Goal: Task Accomplishment & Management: Use online tool/utility

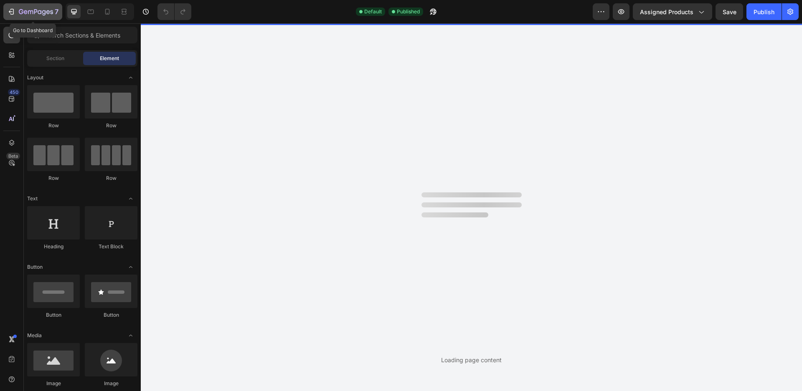
click at [7, 10] on button "7" at bounding box center [32, 11] width 59 height 17
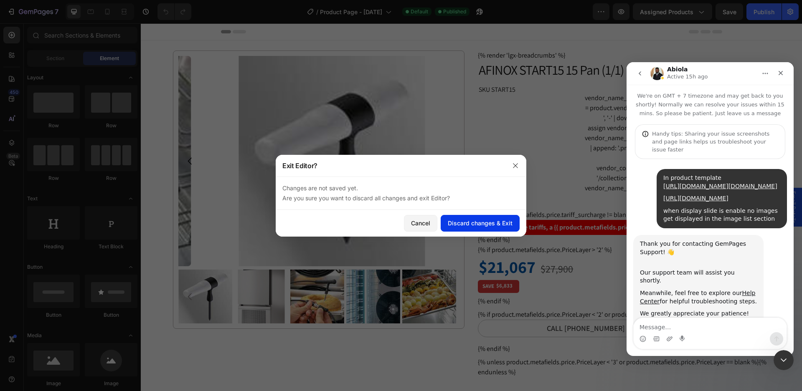
scroll to position [1910, 0]
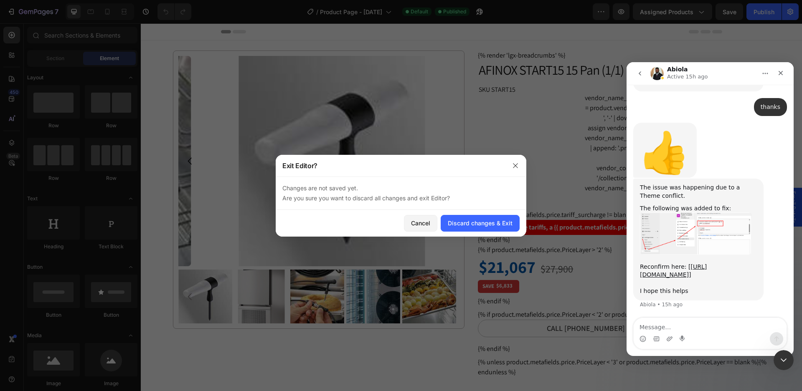
click at [774, 301] on div "The issue was happening due to a Theme conflict. The following was added to fix…" at bounding box center [710, 249] width 154 height 140
click at [657, 328] on textarea "Message…" at bounding box center [709, 325] width 153 height 14
type textarea "t"
type textarea "Thanks, works great!"
click at [779, 337] on button "Send a message…" at bounding box center [775, 338] width 13 height 13
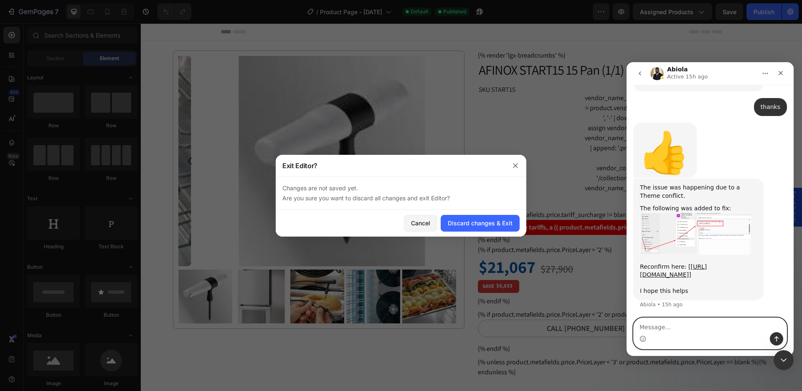
scroll to position [1957, 0]
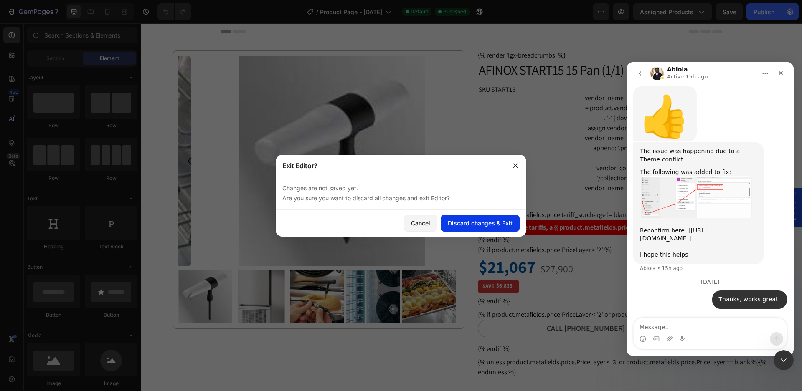
click at [471, 224] on div "Discard changes & Exit" at bounding box center [480, 223] width 65 height 9
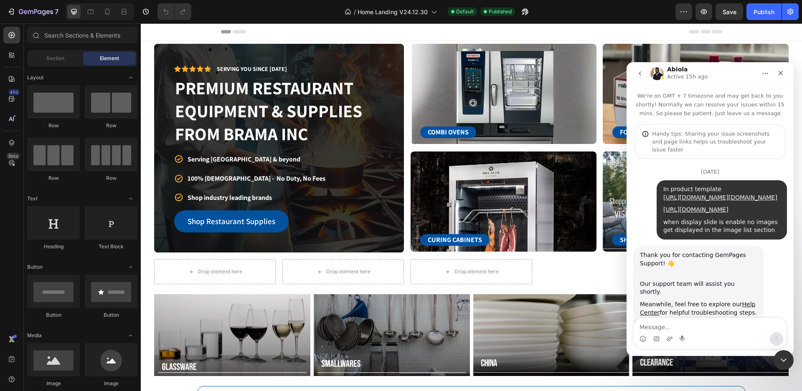
scroll to position [1957, 0]
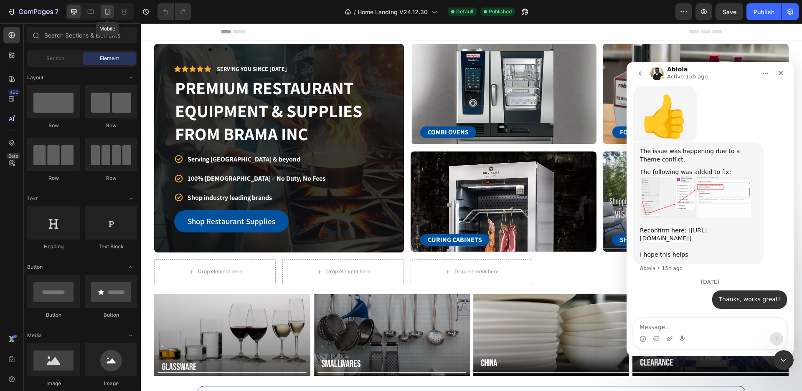
click at [108, 14] on icon at bounding box center [107, 12] width 5 height 6
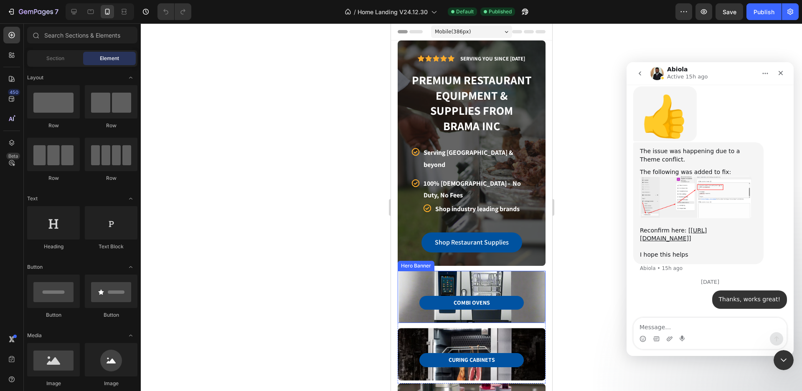
click at [502, 284] on div "COMBI OVENS Button Row Row" at bounding box center [470, 296] width 121 height 25
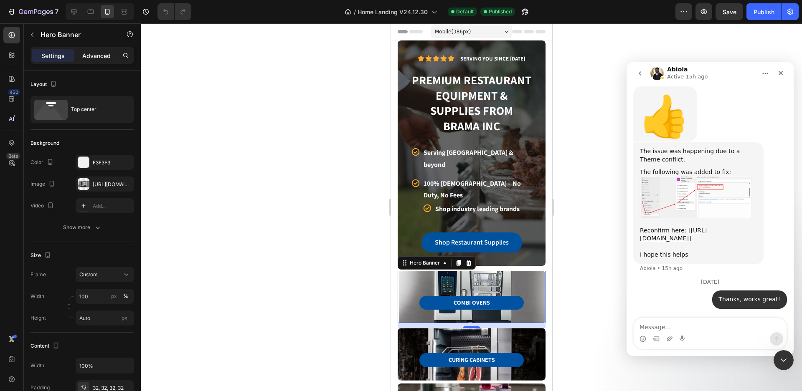
click at [98, 61] on div "Advanced" at bounding box center [97, 55] width 42 height 13
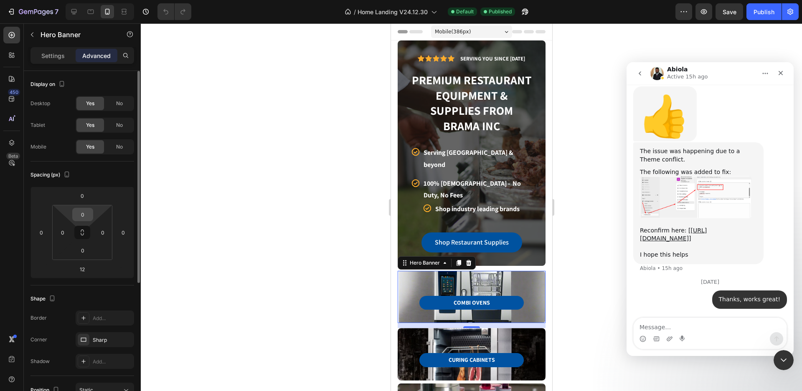
click at [89, 217] on input "0" at bounding box center [82, 214] width 17 height 13
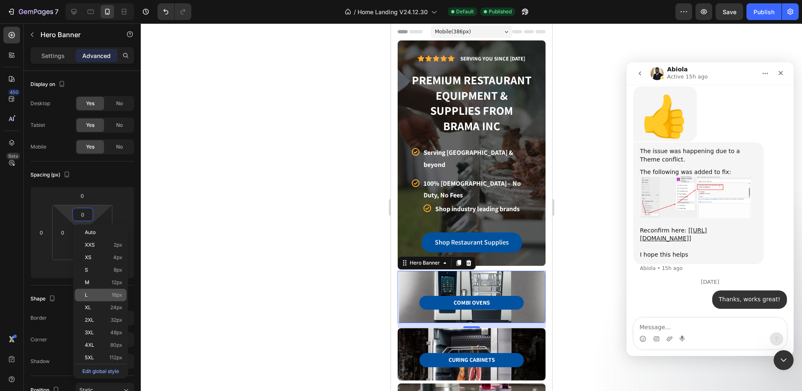
click at [109, 296] on p "L 16px" at bounding box center [104, 295] width 38 height 6
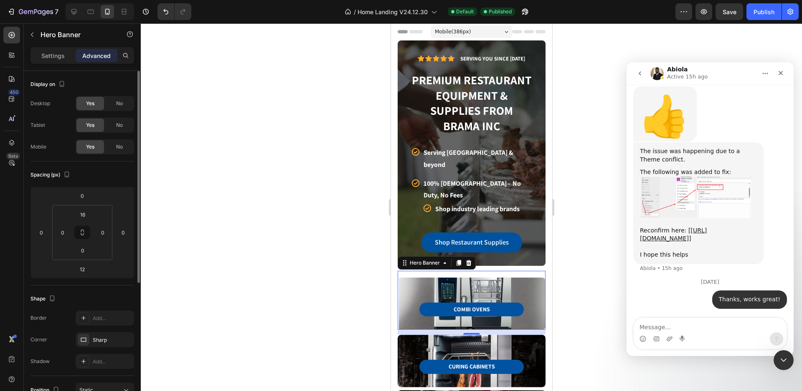
type input "0"
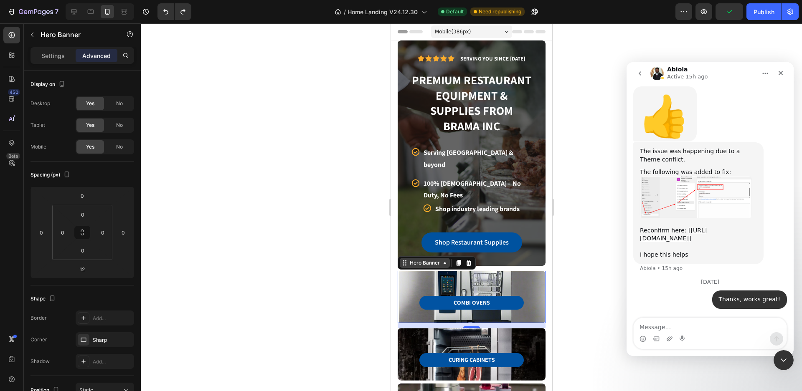
click at [413, 259] on div "Hero Banner" at bounding box center [423, 263] width 33 height 8
click at [89, 197] on input "0" at bounding box center [82, 196] width 17 height 13
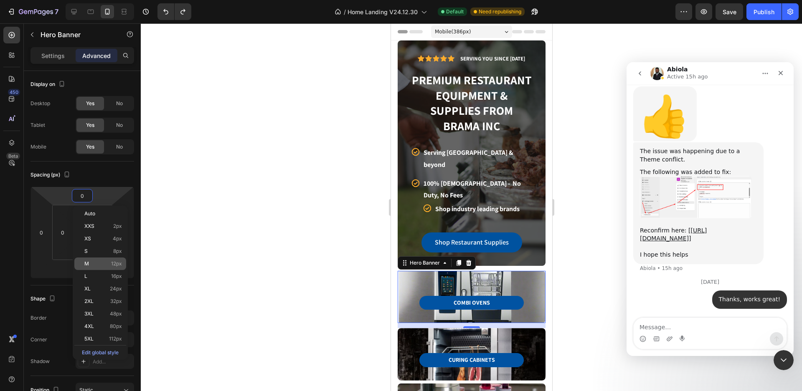
click at [106, 263] on p "M 12px" at bounding box center [103, 264] width 38 height 6
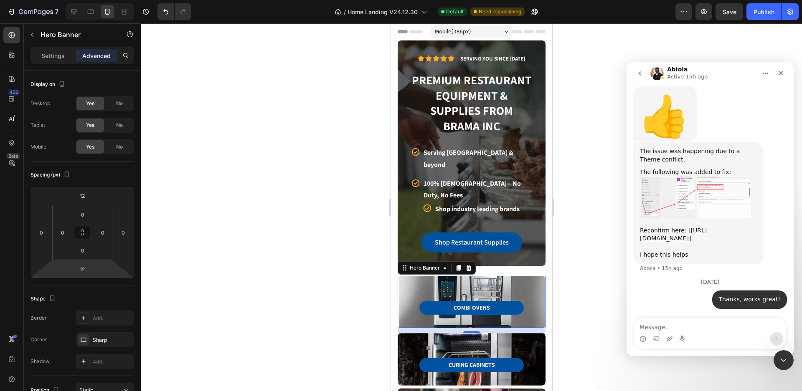
type input "0"
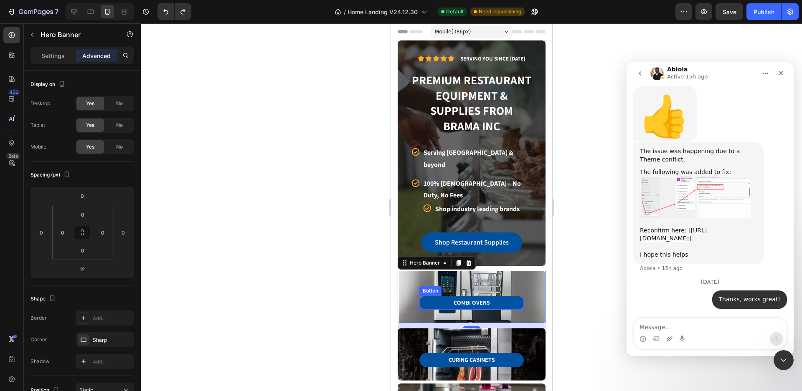
click at [425, 287] on div "COMBI OVENS Button Row Row" at bounding box center [470, 296] width 121 height 25
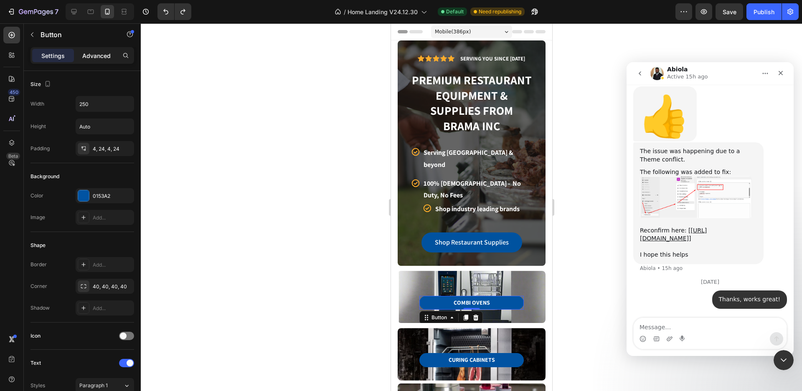
click at [97, 57] on p "Advanced" at bounding box center [96, 55] width 28 height 9
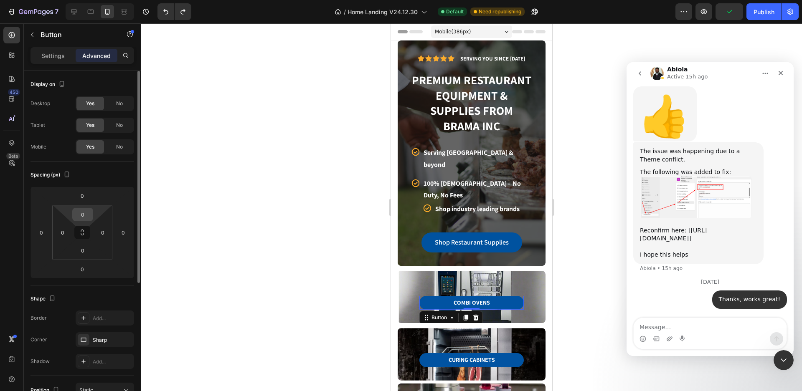
click at [87, 217] on input "0" at bounding box center [82, 214] width 17 height 13
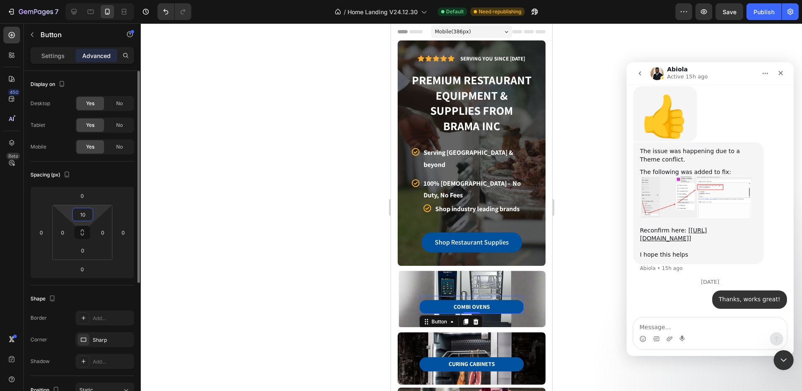
type input "1"
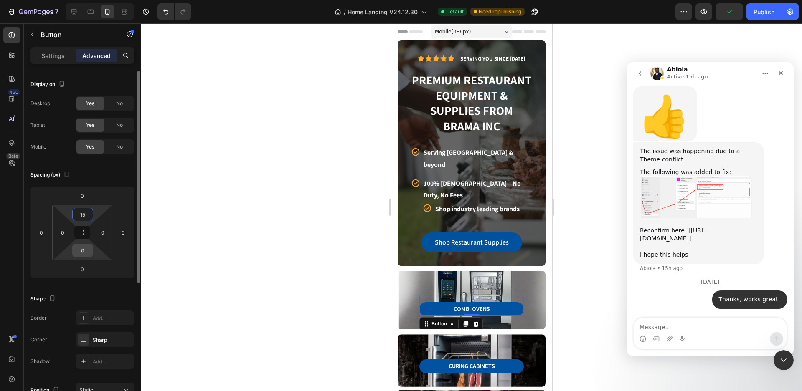
type input "15"
click at [89, 251] on input "0" at bounding box center [82, 250] width 17 height 13
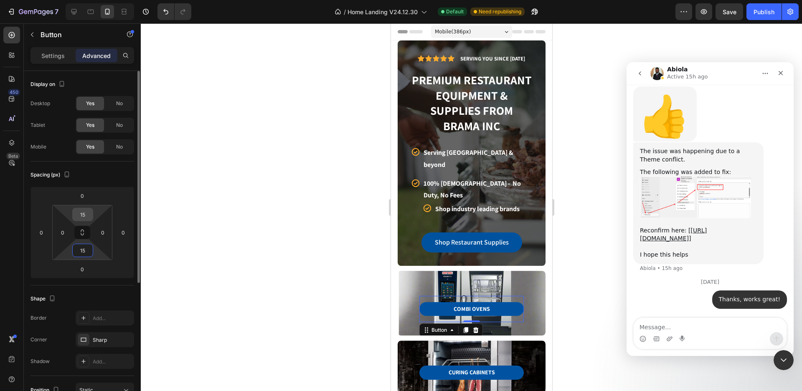
type input "15"
click at [85, 213] on input "15" at bounding box center [82, 214] width 17 height 13
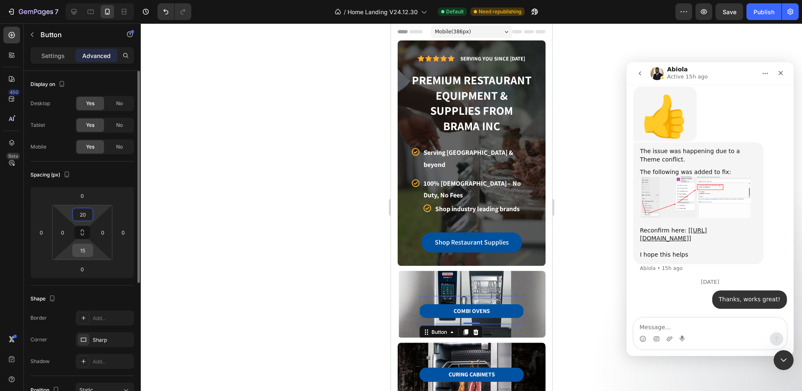
type input "20"
click at [86, 255] on input "15" at bounding box center [82, 250] width 17 height 13
type input "20"
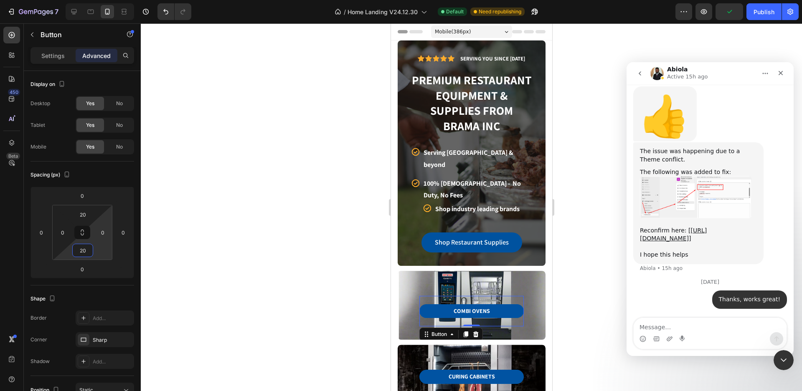
scroll to position [84, 0]
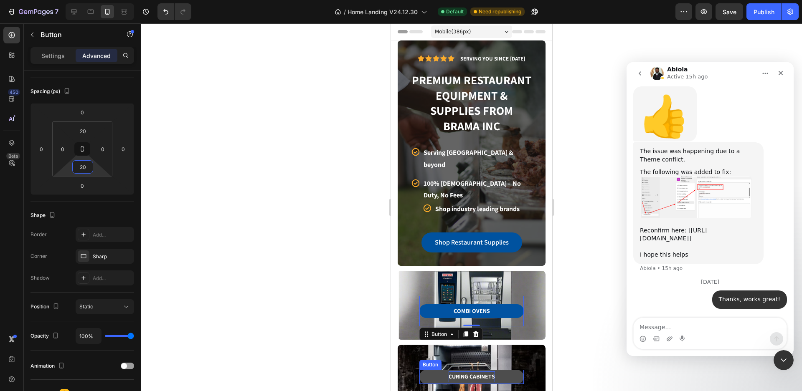
click at [464, 374] on p "CURING CABINETS" at bounding box center [471, 377] width 46 height 10
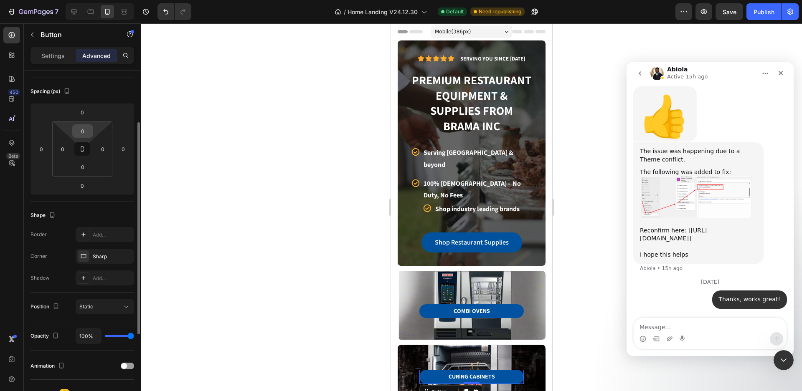
click at [86, 132] on input "0" at bounding box center [82, 131] width 17 height 13
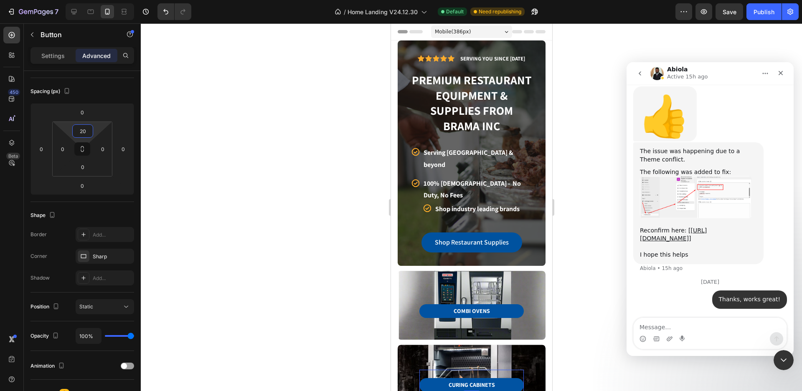
type input "20"
click at [596, 348] on div at bounding box center [471, 207] width 661 height 368
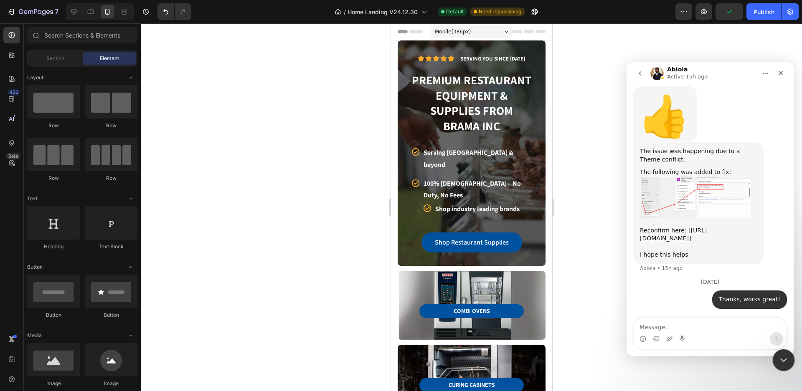
click at [783, 360] on icon "Close Intercom Messenger" at bounding box center [782, 359] width 10 height 10
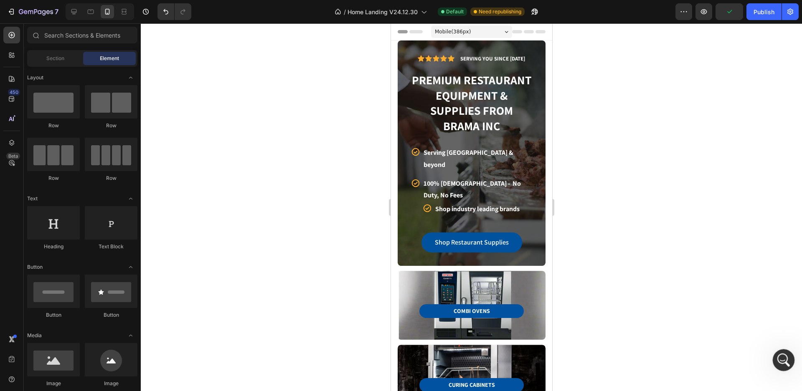
scroll to position [1957, 0]
drag, startPoint x: 744, startPoint y: 291, endPoint x: 730, endPoint y: 281, distance: 16.9
click at [744, 291] on div at bounding box center [471, 207] width 661 height 368
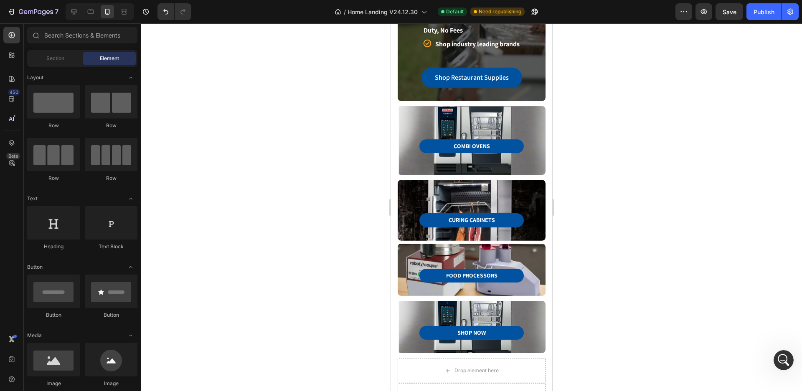
scroll to position [165, 0]
click at [457, 215] on p "CURING CABINETS" at bounding box center [471, 220] width 46 height 10
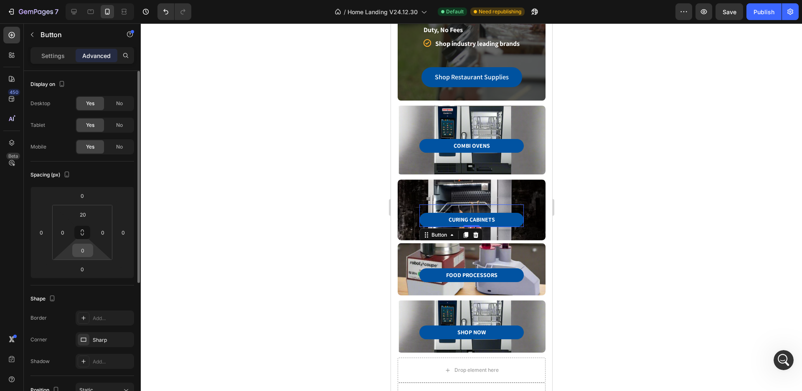
click at [81, 255] on input "0" at bounding box center [82, 250] width 17 height 13
type input "20"
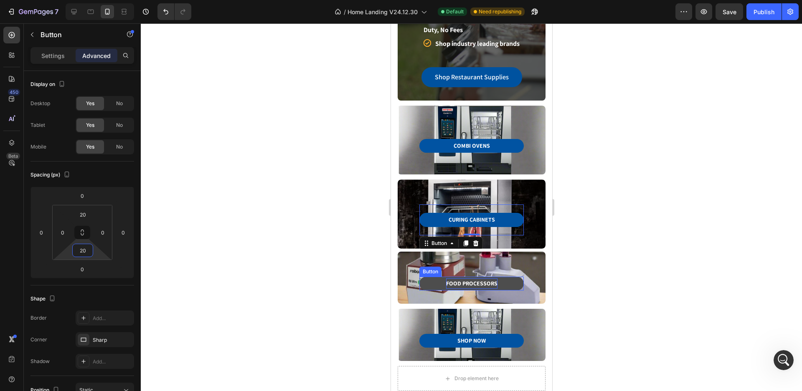
click at [449, 278] on p "FOOD PROCESSORS" at bounding box center [470, 283] width 51 height 10
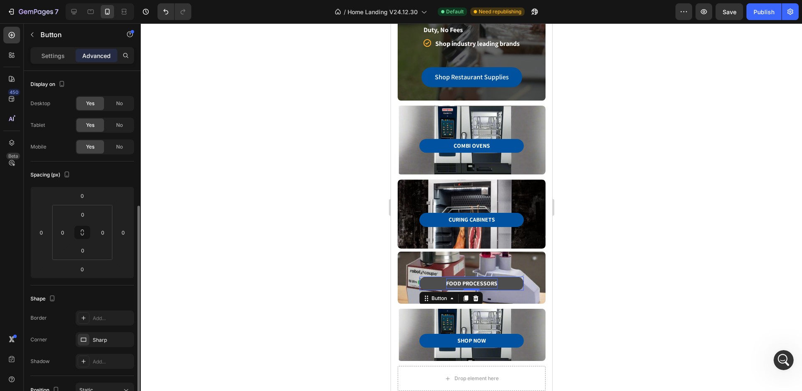
scroll to position [84, 0]
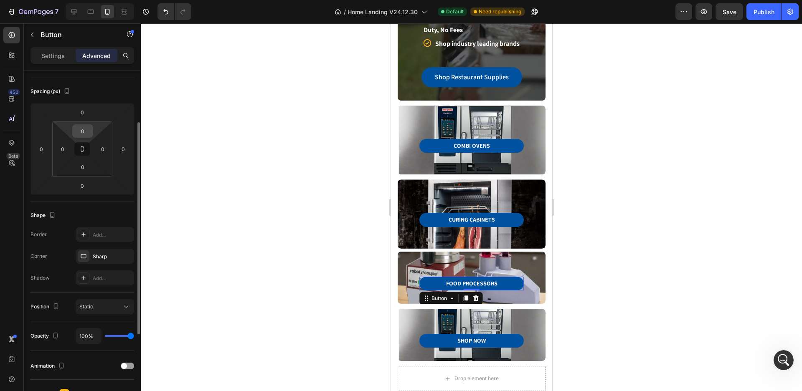
click at [90, 132] on input "0" at bounding box center [82, 131] width 17 height 13
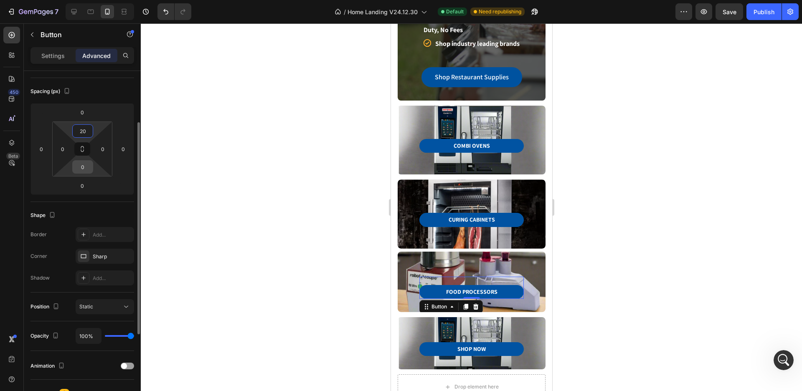
type input "20"
click at [82, 166] on input "0" at bounding box center [82, 167] width 17 height 13
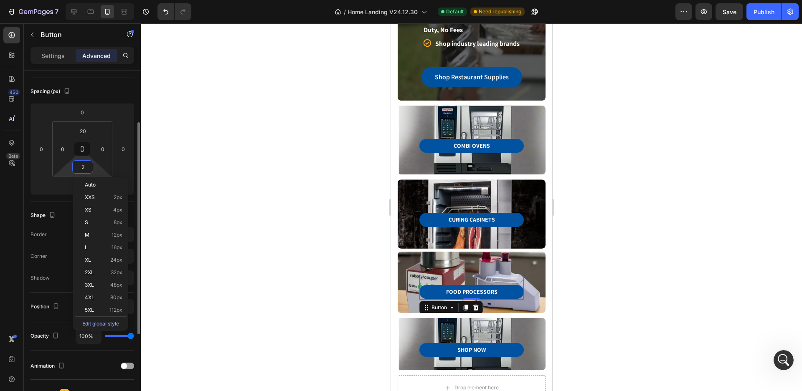
type input "20"
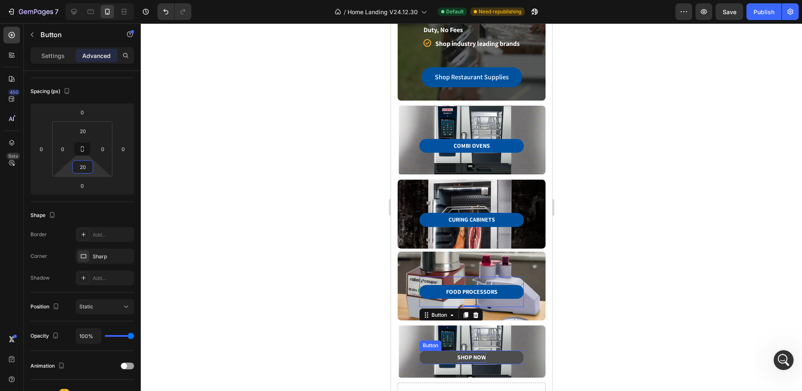
click at [471, 353] on p "SHOP NOW" at bounding box center [471, 357] width 28 height 10
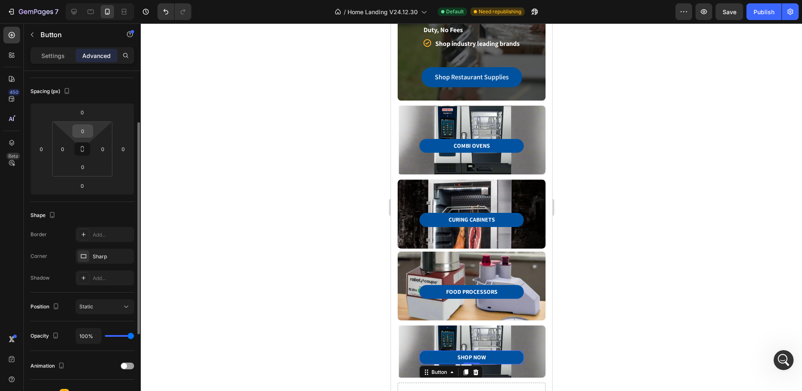
click at [84, 127] on input "0" at bounding box center [82, 131] width 17 height 13
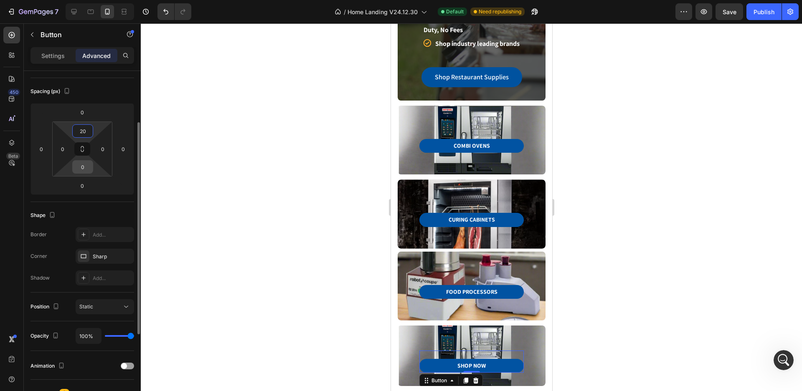
type input "20"
click at [85, 168] on input "0" at bounding box center [82, 167] width 17 height 13
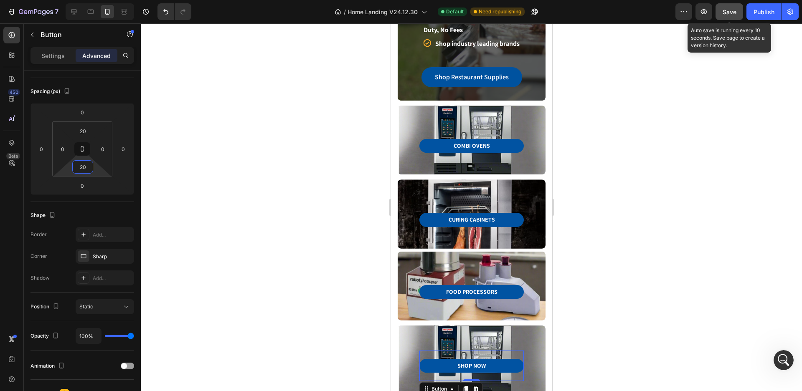
type input "20"
click at [731, 10] on span "Save" at bounding box center [729, 11] width 14 height 7
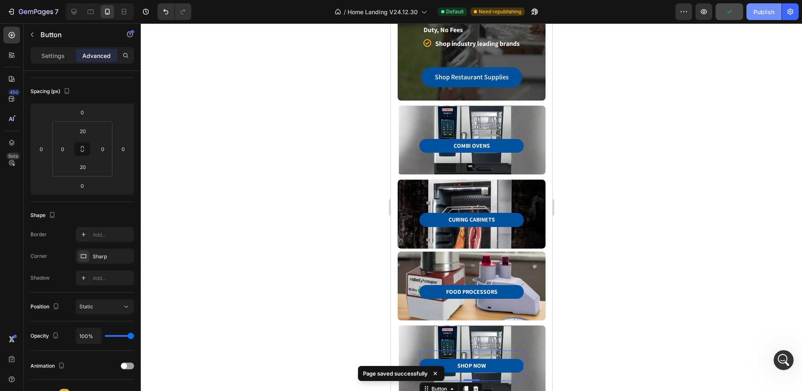
click at [769, 10] on div "Publish" at bounding box center [763, 12] width 21 height 9
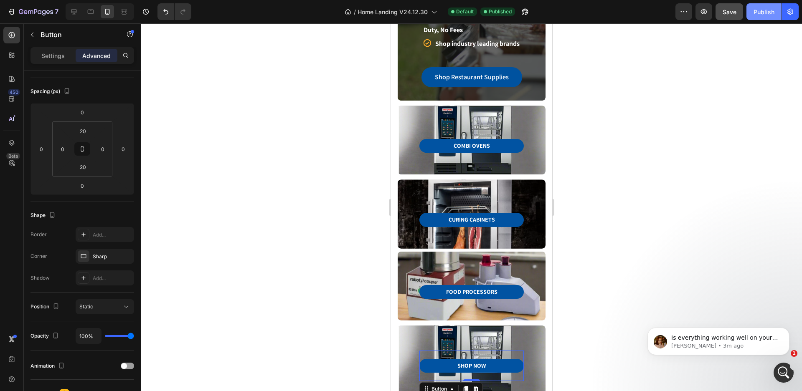
scroll to position [2057, 0]
click at [425, 119] on div "COMBI OVENS Button Row Row" at bounding box center [470, 140] width 121 height 42
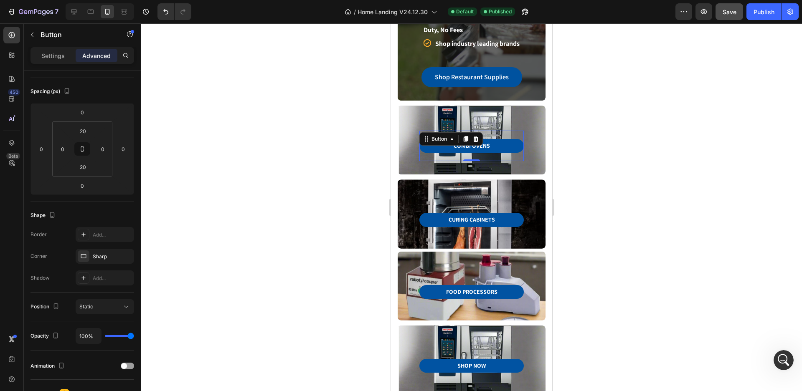
scroll to position [2082, 0]
click at [529, 165] on div "COMBI OVENS Button 0 Row Row" at bounding box center [471, 140] width 148 height 69
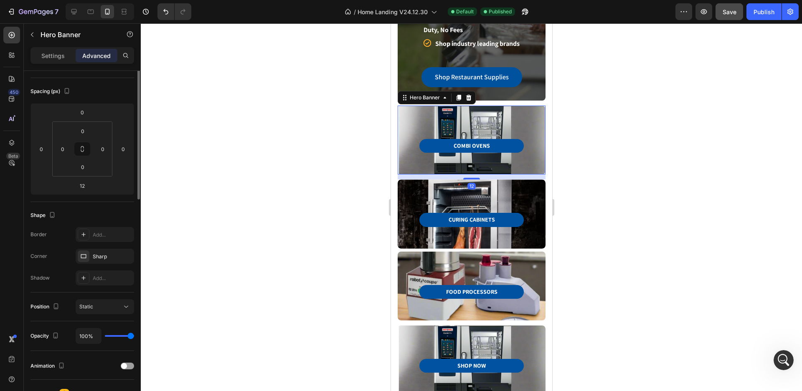
scroll to position [0, 0]
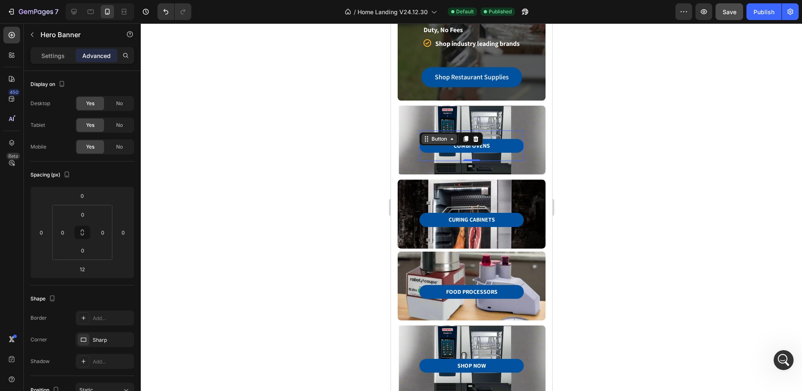
click at [420, 121] on div "COMBI OVENS Button 0 Row Row" at bounding box center [470, 140] width 121 height 42
click at [48, 54] on p "Settings" at bounding box center [52, 55] width 23 height 9
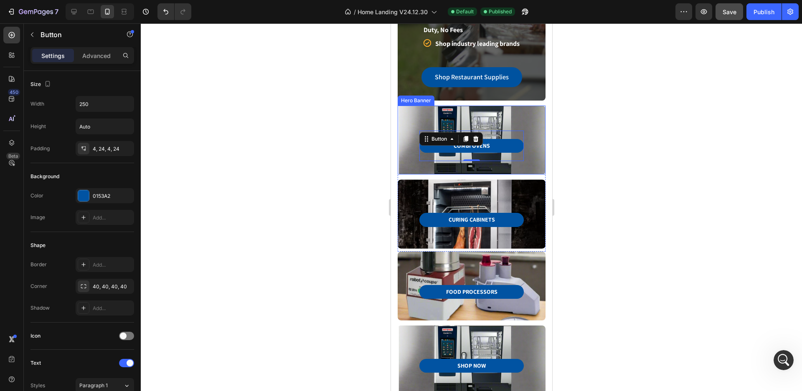
scroll to position [2114, 0]
click at [620, 175] on div at bounding box center [471, 207] width 661 height 368
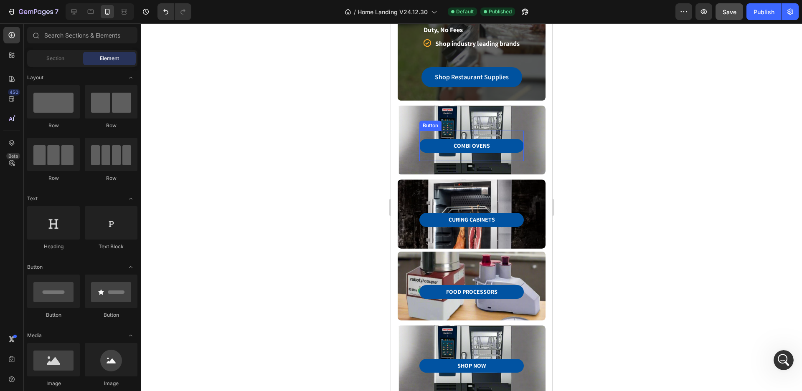
click at [423, 124] on div "COMBI OVENS Button Row Row" at bounding box center [470, 140] width 121 height 42
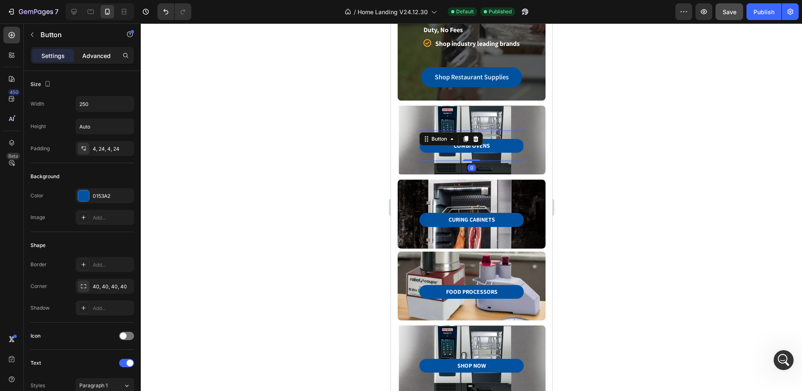
click at [92, 58] on p "Advanced" at bounding box center [96, 55] width 28 height 9
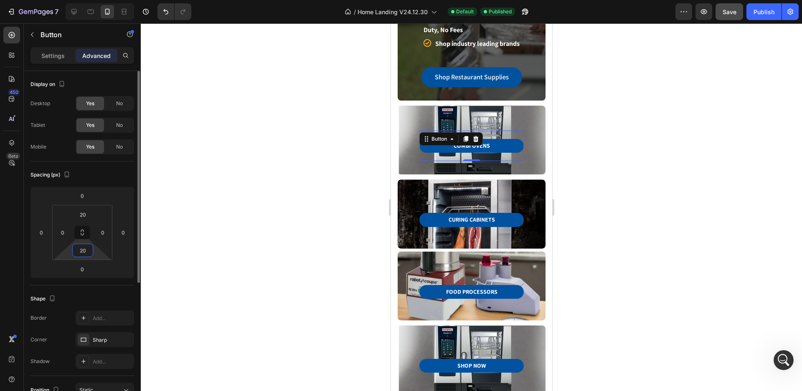
click at [89, 251] on input "20" at bounding box center [82, 250] width 17 height 13
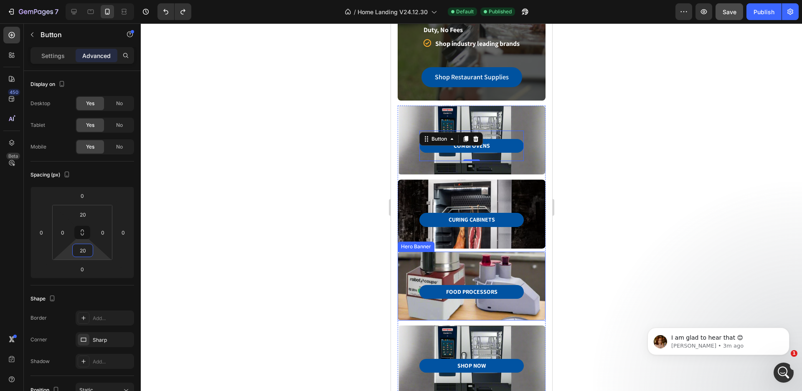
scroll to position [2139, 0]
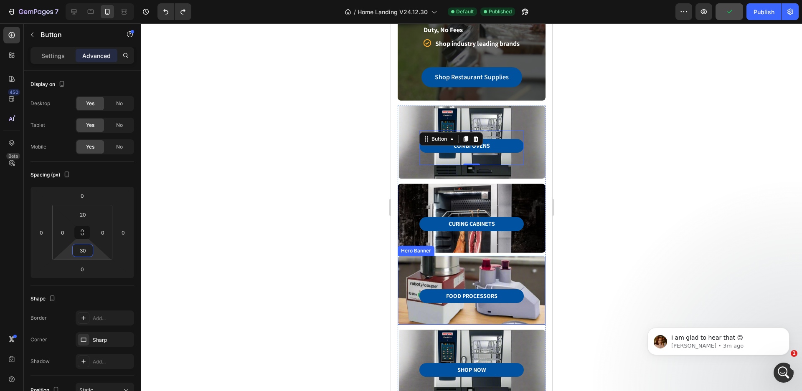
type input "3"
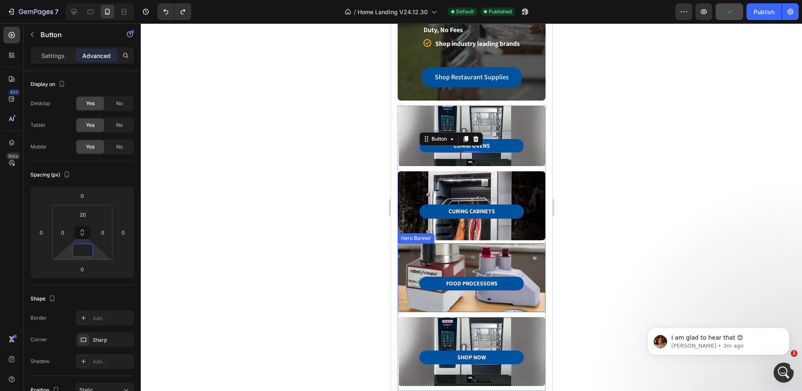
scroll to position [2107, 0]
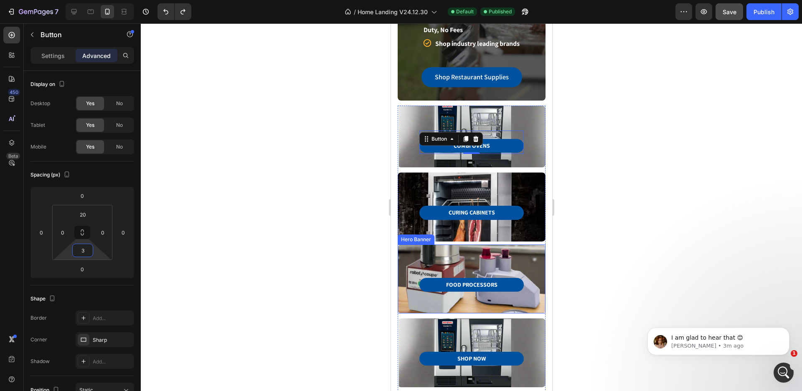
type input "35"
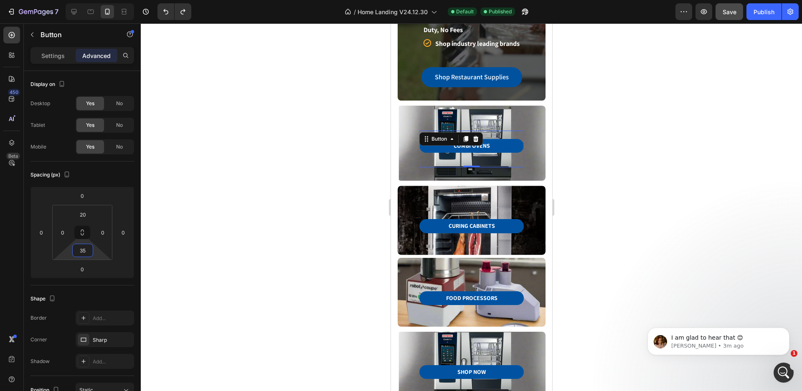
click at [655, 162] on div at bounding box center [471, 207] width 661 height 368
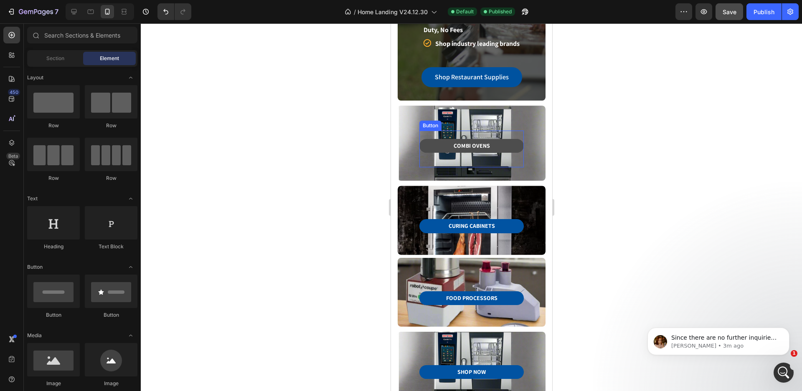
scroll to position [2175, 0]
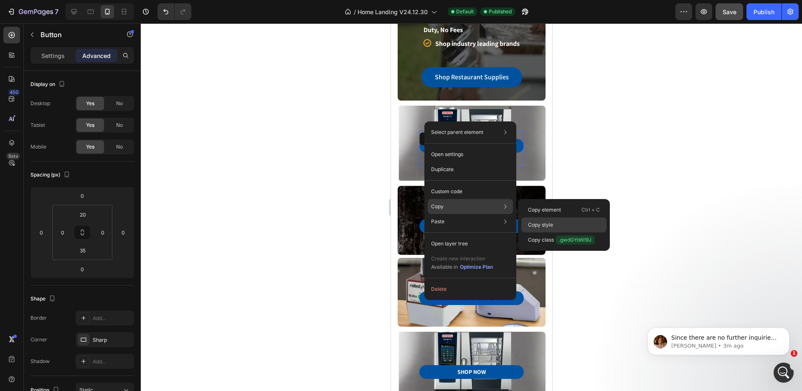
click at [536, 233] on div "Copy style" at bounding box center [563, 240] width 85 height 15
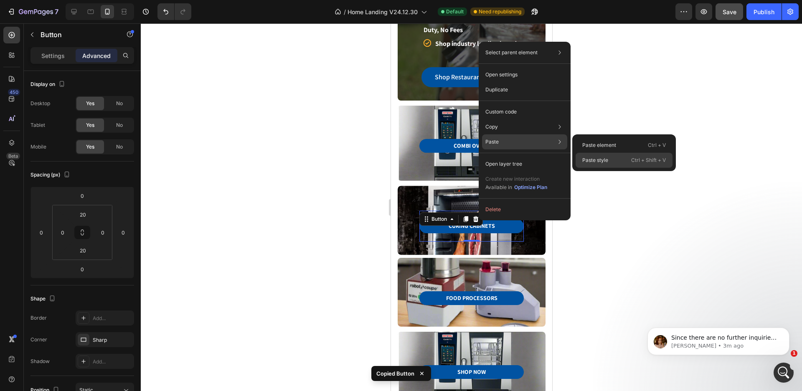
scroll to position [2143, 0]
click at [613, 157] on div "Paste style Ctrl + Shift + V" at bounding box center [623, 160] width 97 height 15
type input "35"
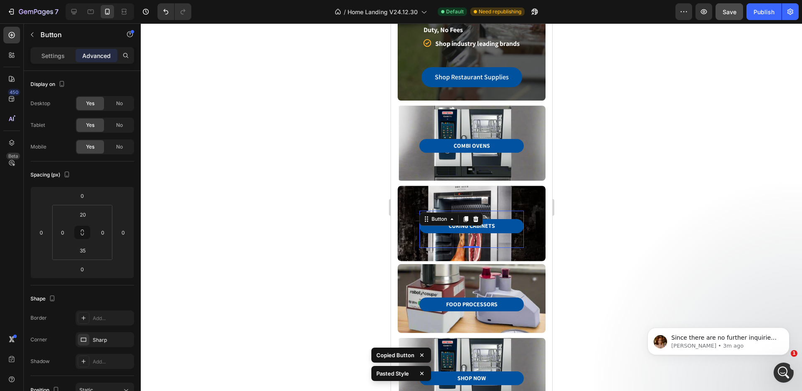
click at [617, 181] on div at bounding box center [471, 207] width 661 height 368
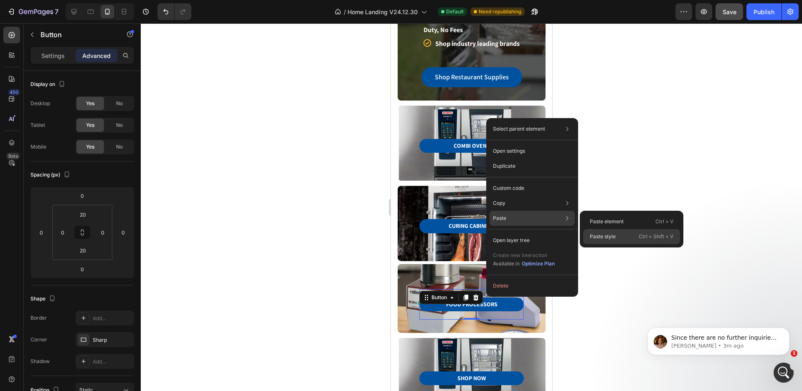
click at [595, 235] on p "Paste style" at bounding box center [603, 237] width 26 height 8
type input "35"
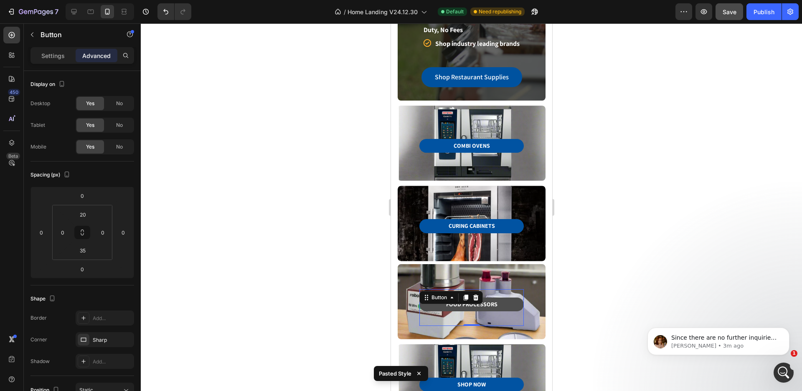
scroll to position [291, 0]
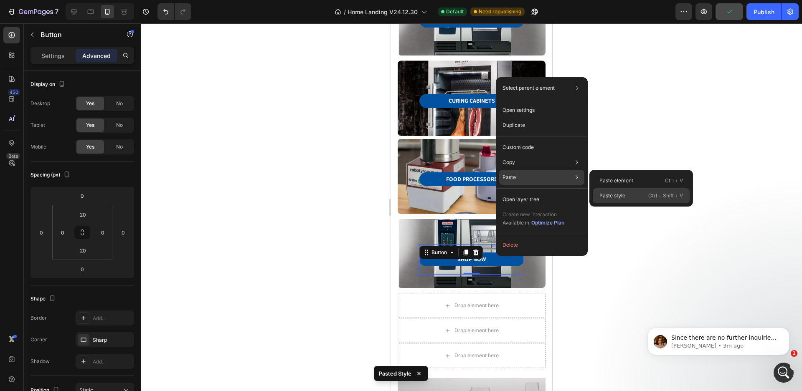
click at [614, 192] on p "Paste style" at bounding box center [612, 196] width 26 height 8
type input "35"
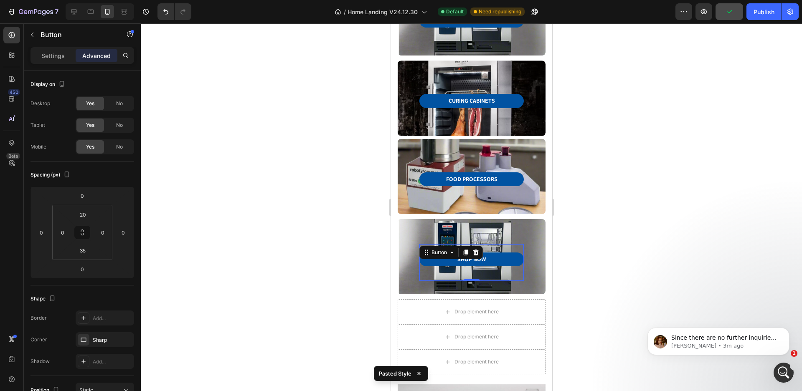
click at [627, 216] on div at bounding box center [471, 207] width 661 height 368
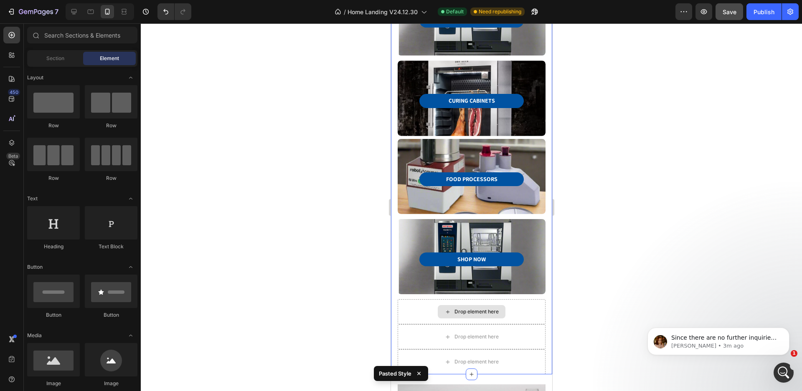
scroll to position [416, 0]
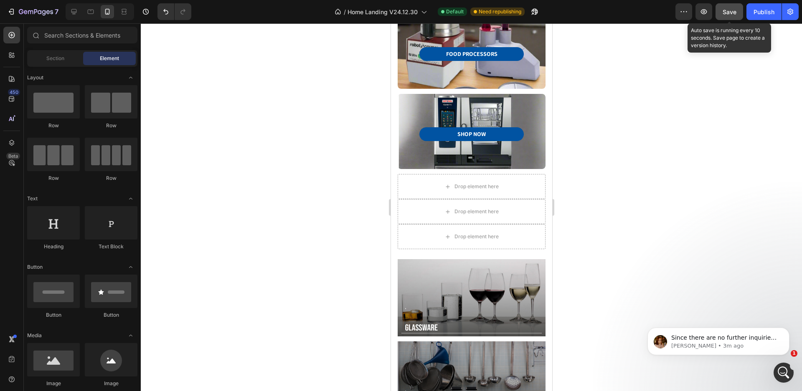
click at [728, 10] on span "Save" at bounding box center [729, 11] width 14 height 7
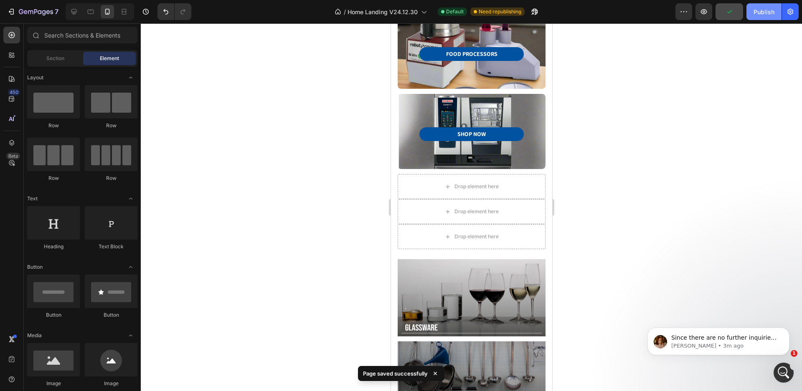
click at [769, 10] on div "Publish" at bounding box center [763, 12] width 21 height 9
click at [743, 194] on div at bounding box center [471, 207] width 661 height 368
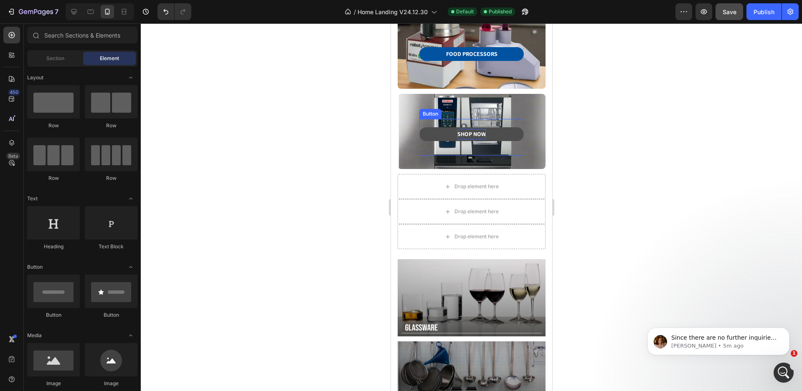
click at [480, 129] on p "SHOP NOW" at bounding box center [471, 134] width 28 height 10
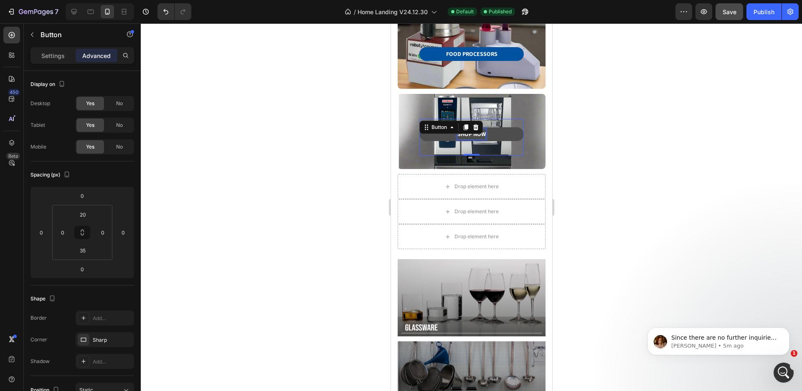
click at [478, 129] on p "SHOP NOW" at bounding box center [471, 134] width 28 height 10
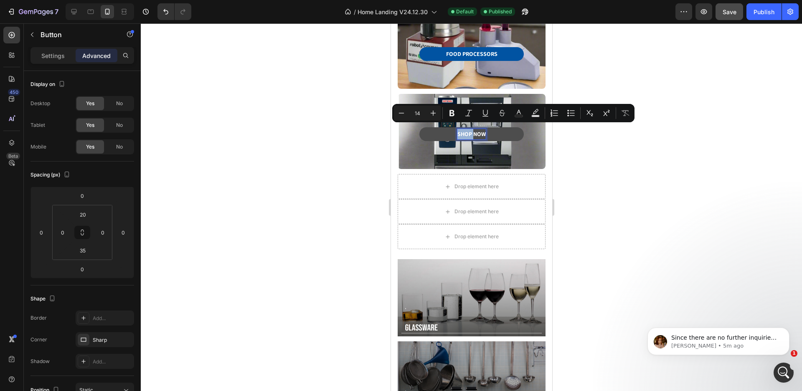
drag, startPoint x: 468, startPoint y: 131, endPoint x: 439, endPoint y: 125, distance: 30.3
click at [440, 127] on link "SHOP NOW" at bounding box center [471, 134] width 104 height 14
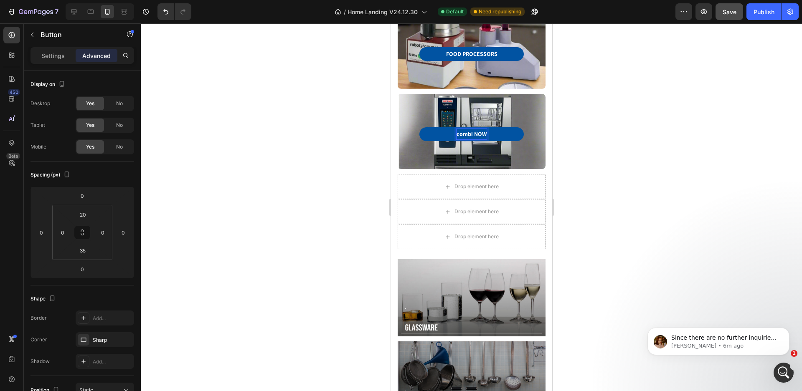
drag, startPoint x: 643, startPoint y: 24, endPoint x: 177, endPoint y: 71, distance: 468.6
click at [177, 71] on div at bounding box center [471, 207] width 661 height 368
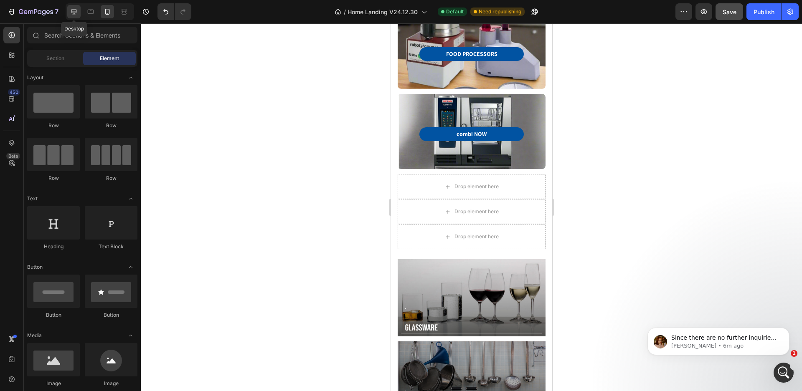
click at [76, 15] on icon at bounding box center [74, 12] width 8 height 8
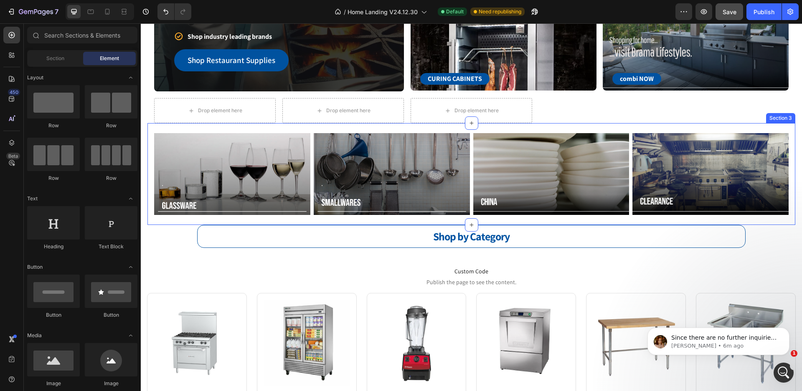
scroll to position [36, 0]
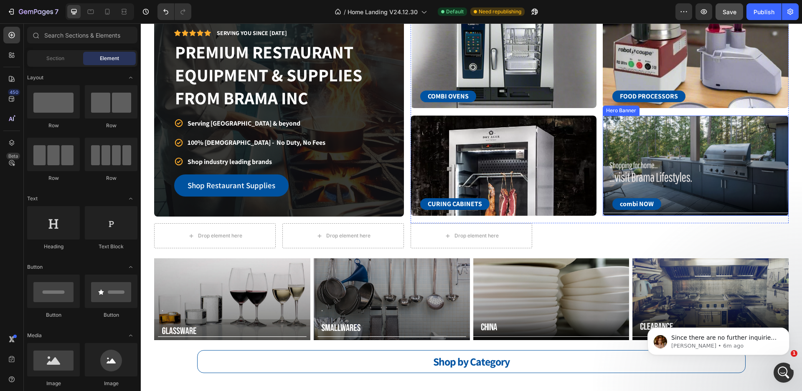
click at [721, 183] on div "combi NOW Button Row Row" at bounding box center [695, 196] width 186 height 40
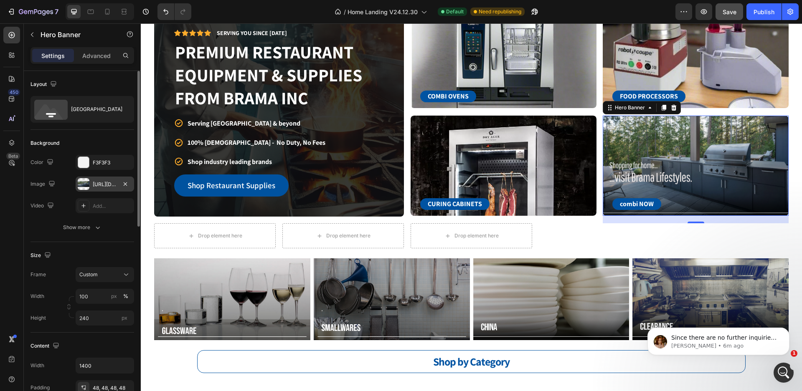
click at [119, 185] on div "https://cdn.shopify.com/s/files/1/0253/9916/4974/files/gempages_494556150767813…" at bounding box center [105, 184] width 58 height 15
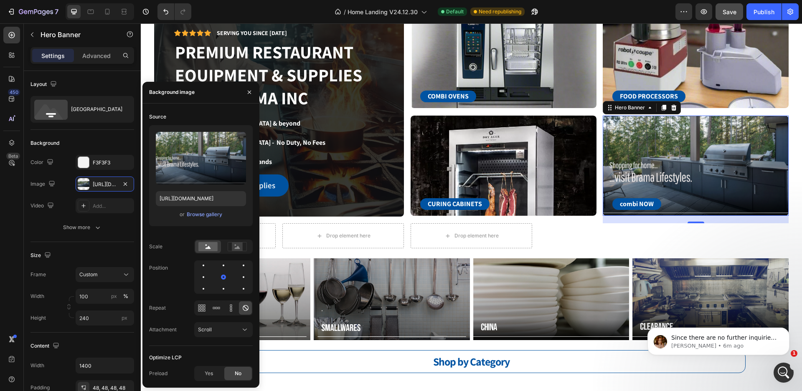
scroll to position [0, 0]
click at [165, 213] on div "or Browse gallery" at bounding box center [201, 215] width 90 height 10
click at [109, 12] on icon at bounding box center [107, 12] width 5 height 6
type input "Auto"
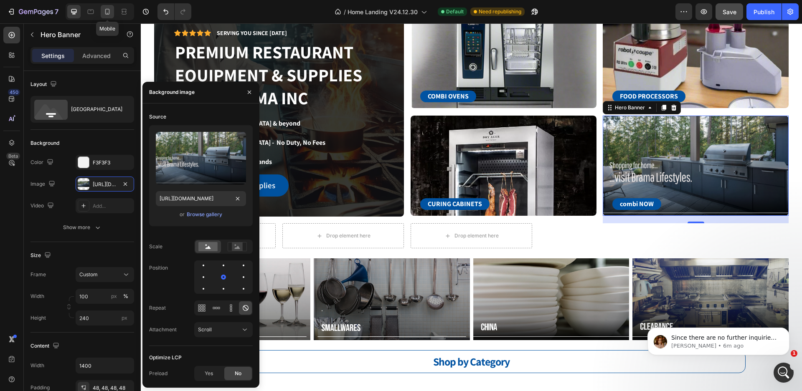
type input "100%"
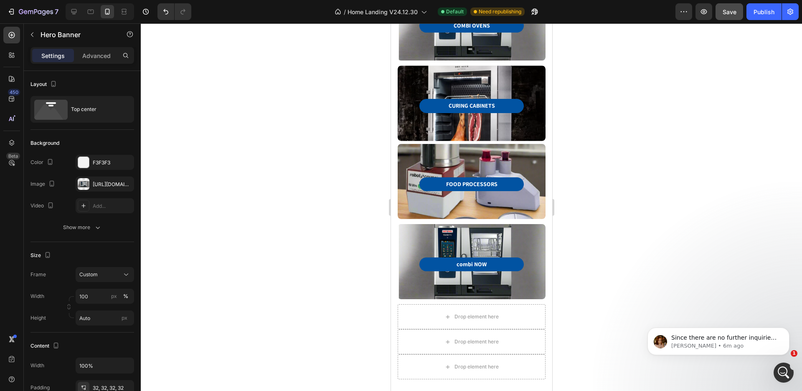
scroll to position [244, 0]
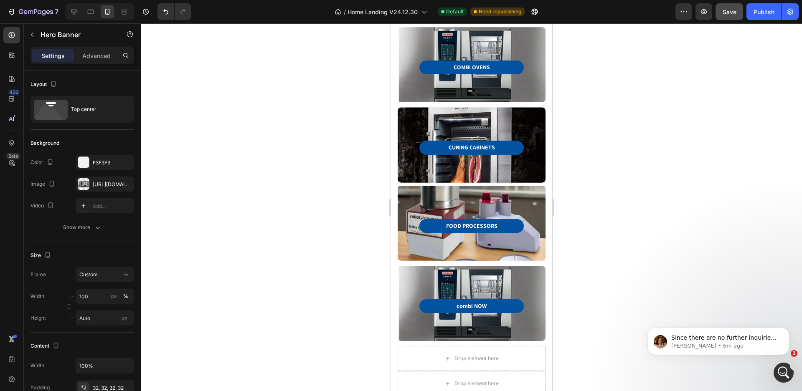
click at [493, 283] on div "combi NOW Button Row Row" at bounding box center [470, 303] width 121 height 48
click at [32, 36] on icon "button" at bounding box center [32, 34] width 7 height 7
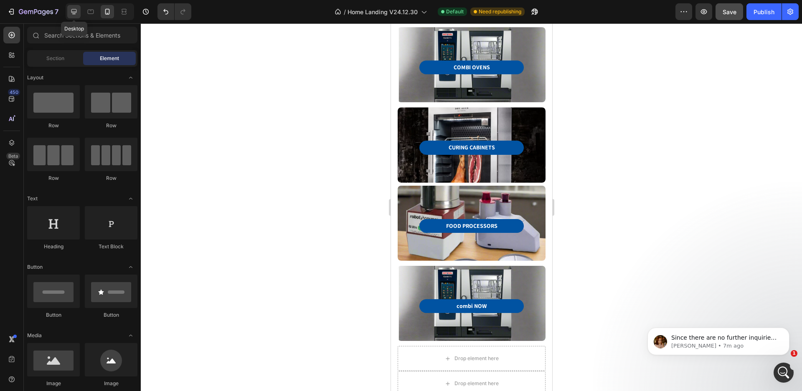
click at [73, 13] on icon at bounding box center [73, 11] width 5 height 5
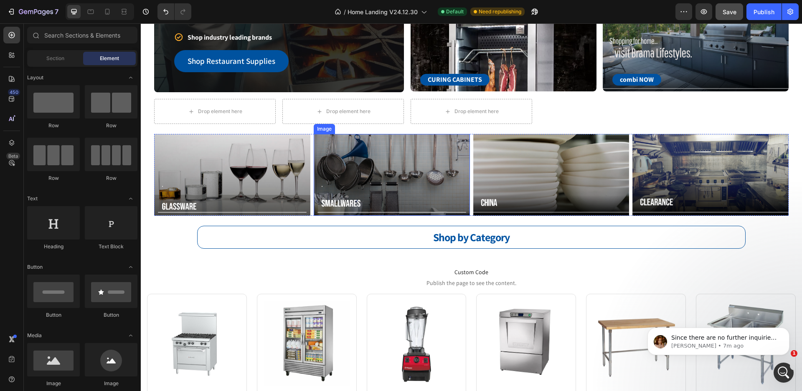
scroll to position [77, 0]
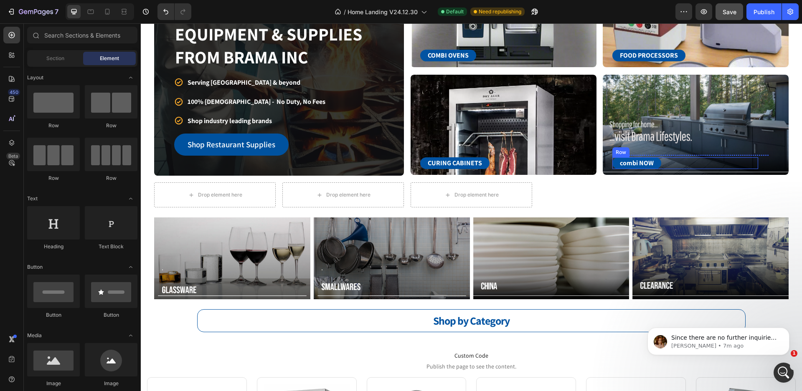
click at [676, 165] on div "combi NOW Button Row" at bounding box center [685, 163] width 146 height 12
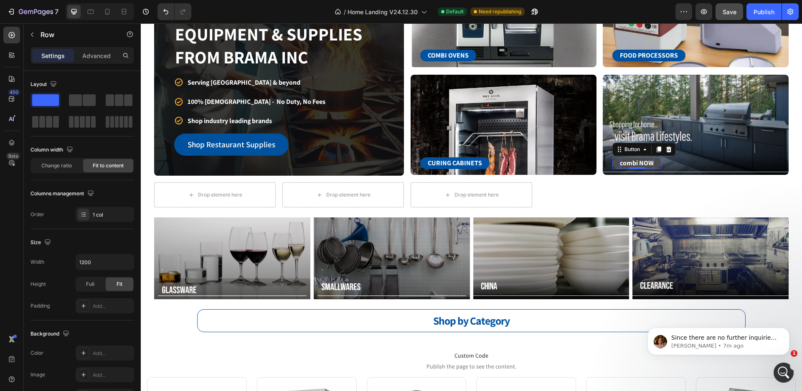
click at [631, 163] on p "combi NOW" at bounding box center [637, 163] width 34 height 12
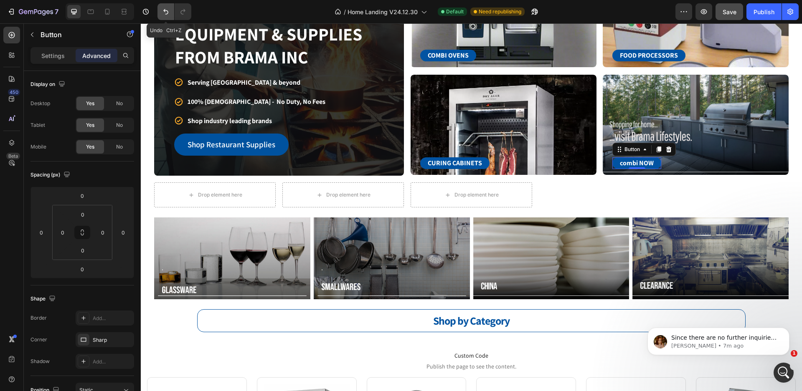
click at [162, 11] on icon "Undo/Redo" at bounding box center [166, 12] width 8 height 8
click at [166, 13] on icon "Undo/Redo" at bounding box center [166, 12] width 8 height 8
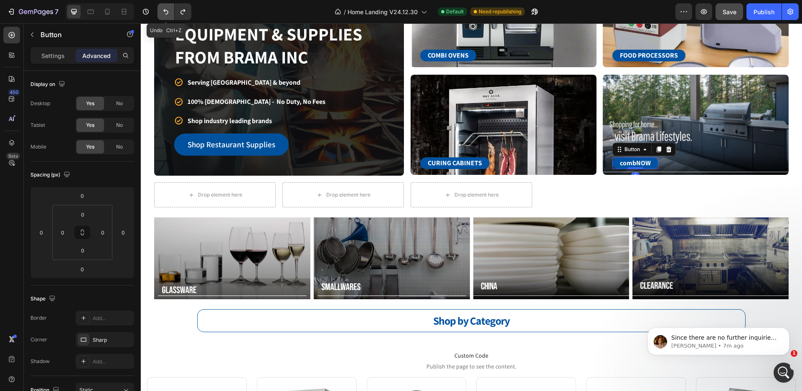
click at [166, 13] on icon "Undo/Redo" at bounding box center [166, 12] width 8 height 8
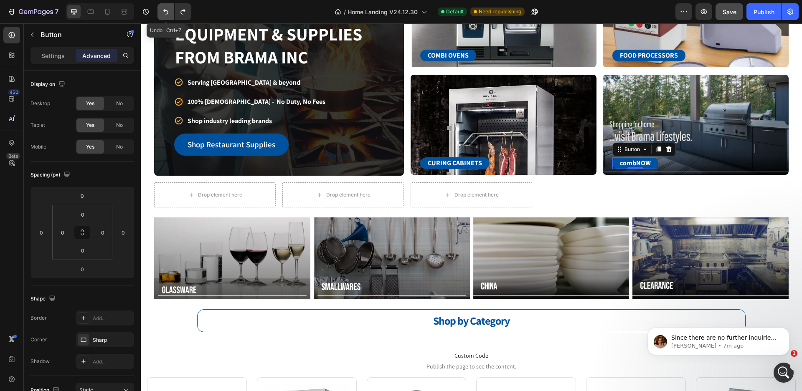
click at [166, 13] on icon "Undo/Redo" at bounding box center [166, 12] width 8 height 8
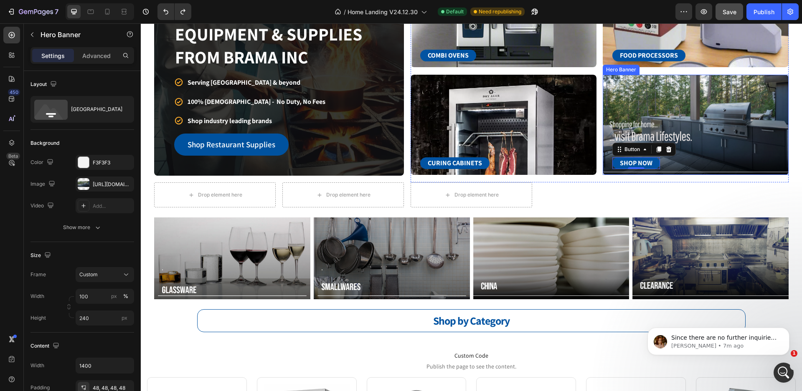
click at [638, 133] on div "Background Image" at bounding box center [695, 125] width 186 height 100
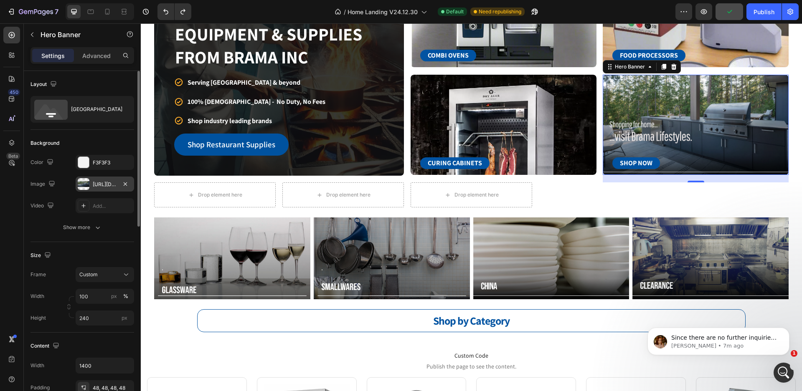
click at [84, 185] on div at bounding box center [84, 184] width 12 height 12
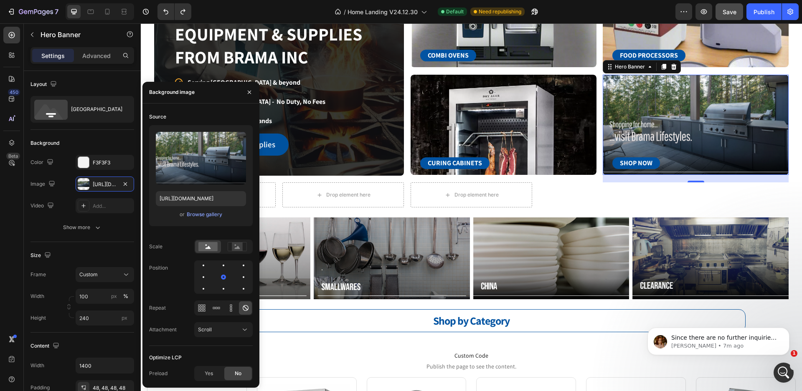
click at [169, 220] on div "Upload Image https://cdn.shopify.com/s/files/1/0253/9916/4974/files/gempages_49…" at bounding box center [201, 175] width 104 height 101
click at [91, 13] on icon at bounding box center [90, 12] width 8 height 8
type input "100%"
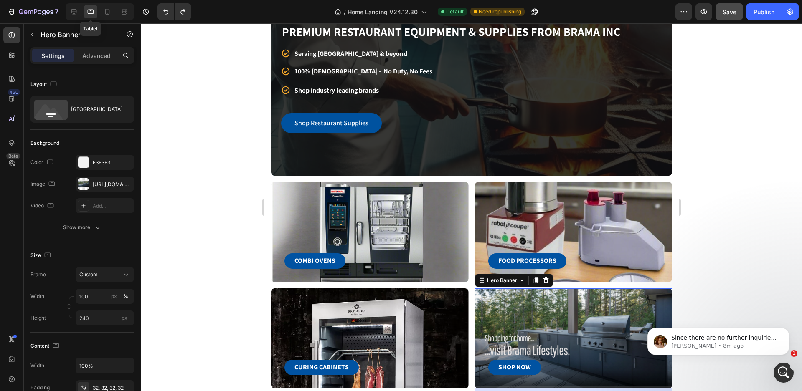
scroll to position [313, 0]
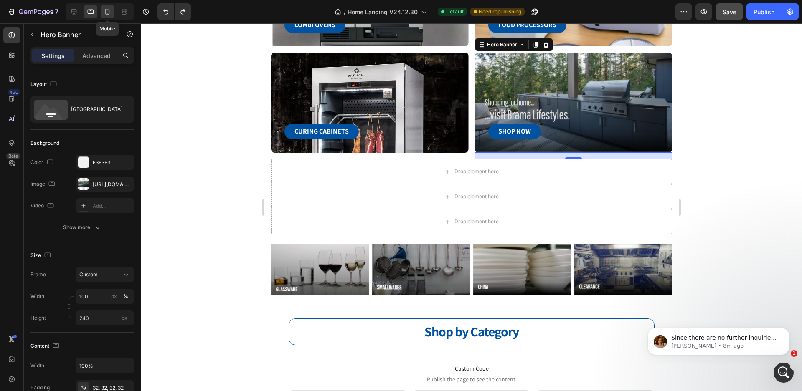
click at [109, 14] on icon at bounding box center [107, 12] width 8 height 8
type input "Auto"
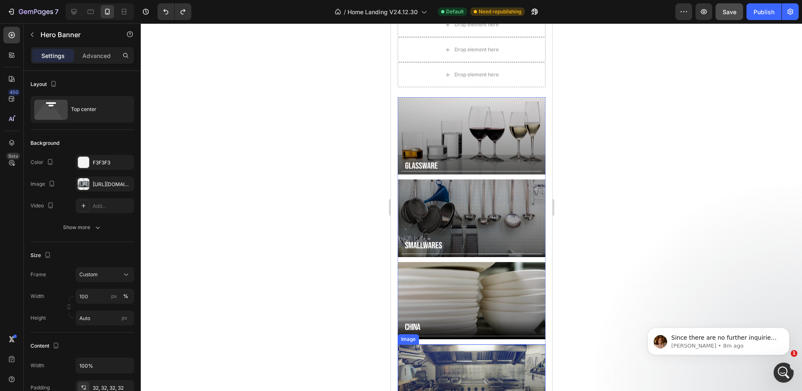
scroll to position [411, 0]
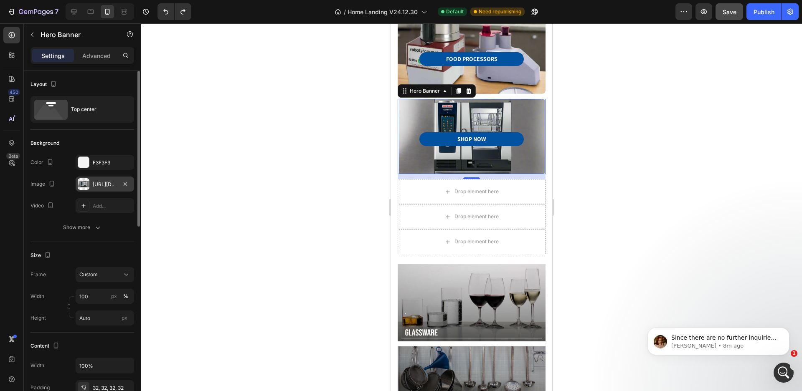
click at [98, 187] on div "https://cdn.shopify.com/s/files/1/0253/9916/4974/files/gempages_494556150767813…" at bounding box center [105, 185] width 24 height 8
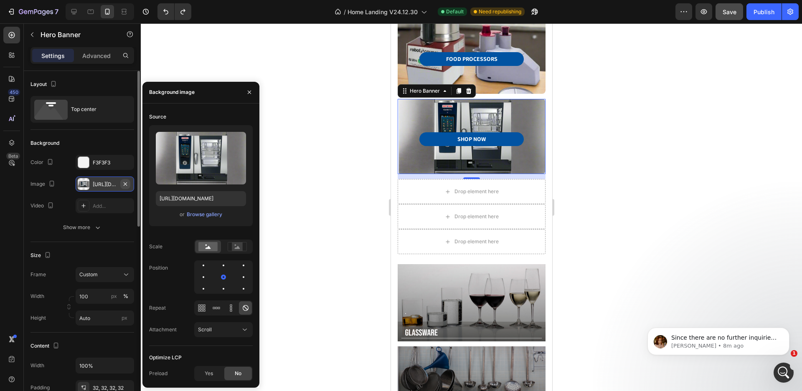
click at [125, 184] on icon "button" at bounding box center [125, 183] width 3 height 3
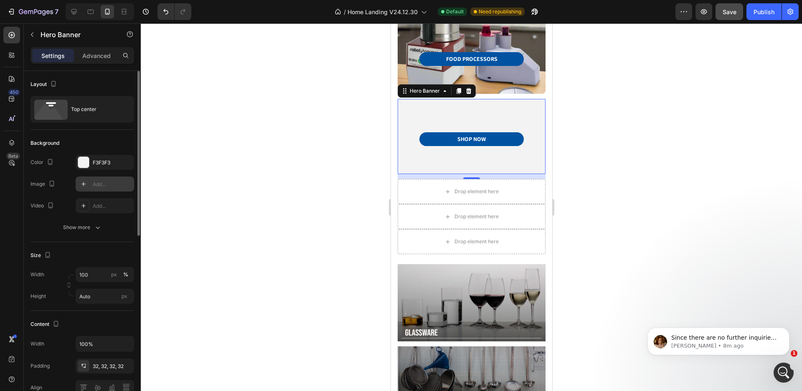
click at [104, 184] on div "Add..." at bounding box center [112, 185] width 39 height 8
type input "https://cdn.shopify.com/s/files/1/2005/9307/files/background_settings.jpg"
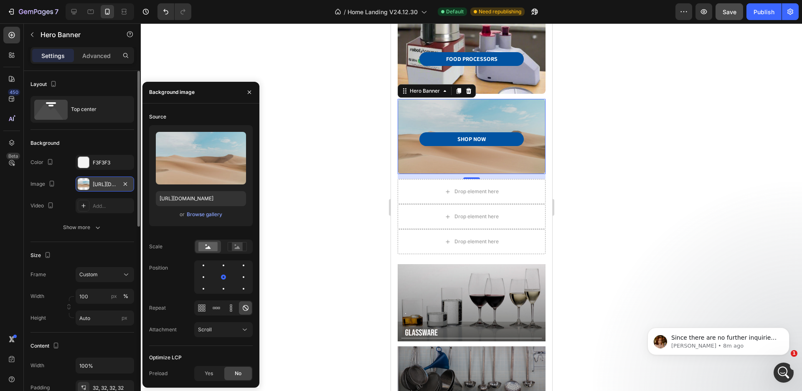
click at [104, 184] on div "https://cdn.shopify.com/s/files/1/2005/9307/files/background_settings.jpg" at bounding box center [105, 185] width 24 height 8
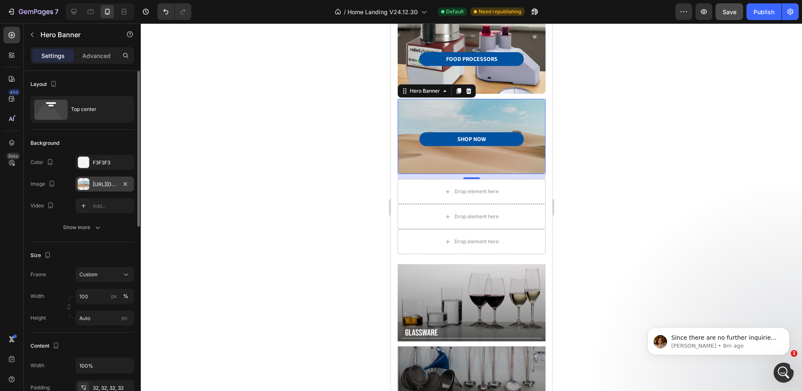
click at [98, 184] on div "https://cdn.shopify.com/s/files/1/2005/9307/files/background_settings.jpg" at bounding box center [105, 185] width 24 height 8
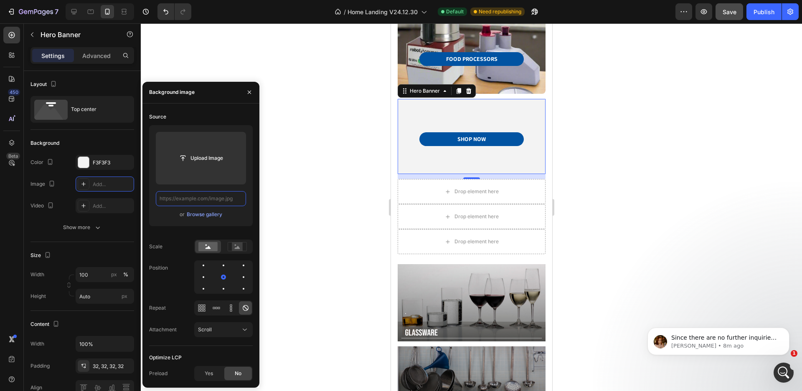
paste input "https://cdn.shopify.com/s/files/1/0253/9916/4974/files/gempages_494556150767813…"
type input "https://cdn.shopify.com/s/files/1/0253/9916/4974/files/gempages_494556150767813…"
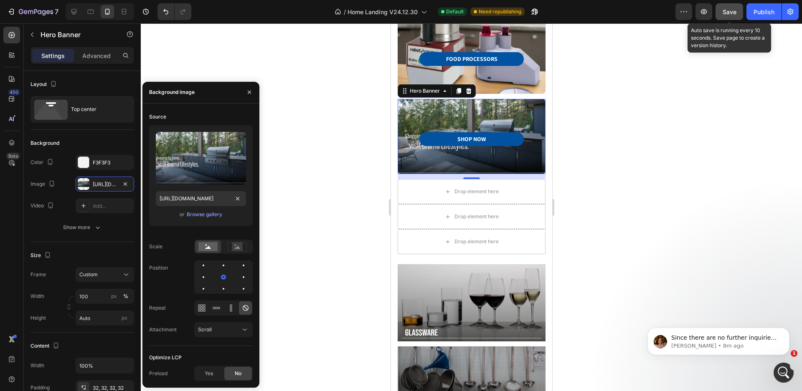
scroll to position [0, 0]
click at [729, 12] on span "Save" at bounding box center [729, 11] width 14 height 7
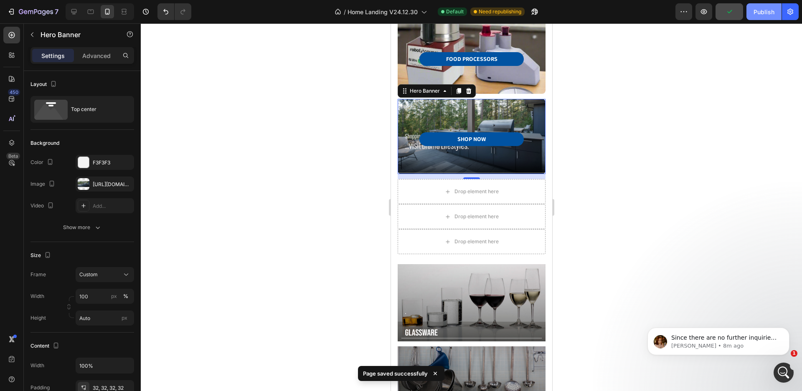
click at [763, 13] on div "Publish" at bounding box center [763, 12] width 21 height 9
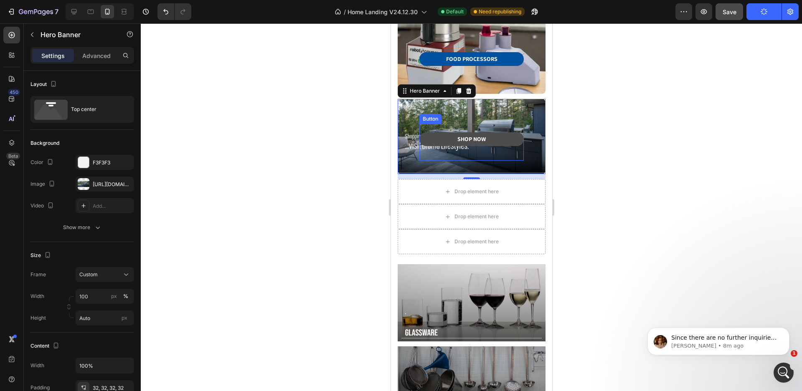
click at [490, 132] on link "SHOP NOW" at bounding box center [471, 139] width 104 height 14
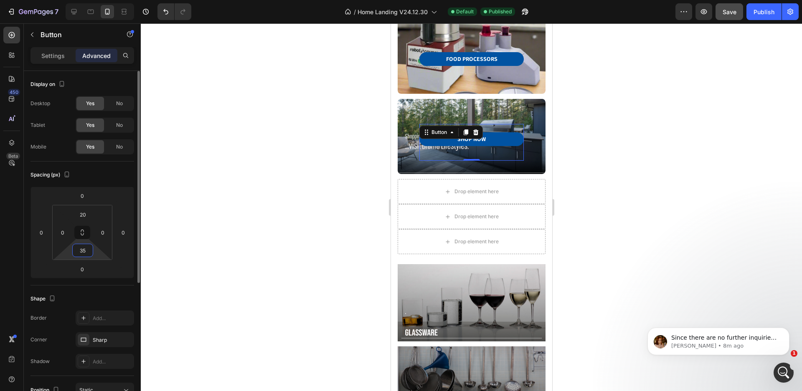
click at [82, 256] on input "35" at bounding box center [82, 250] width 17 height 13
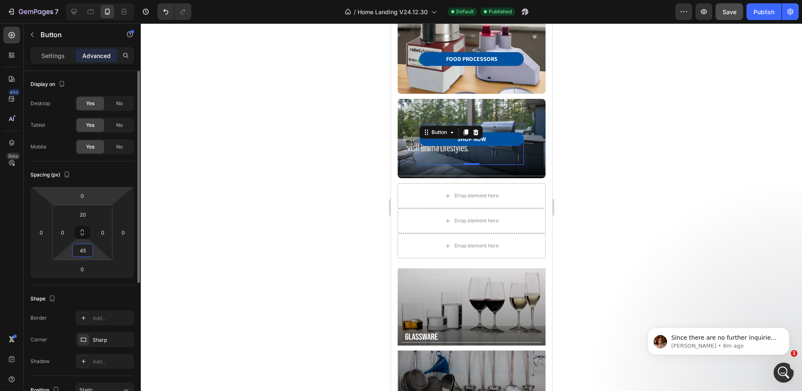
type input "45"
click at [94, 0] on html "7 Version history / Home Landing V24.12.30 Default Published Preview Save Publi…" at bounding box center [401, 0] width 802 height 0
click at [89, 214] on input "20" at bounding box center [82, 214] width 17 height 13
type input "10"
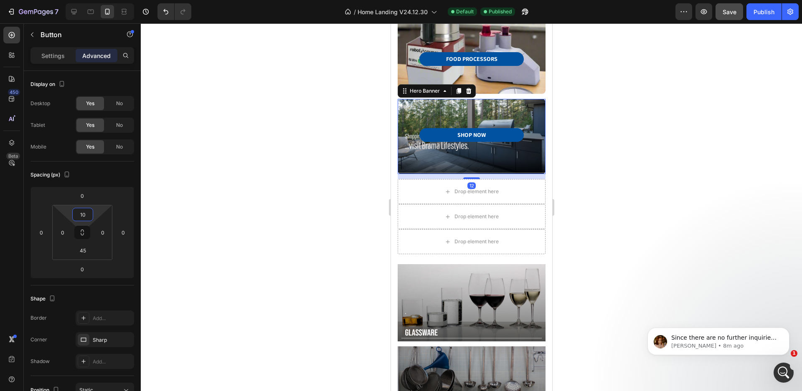
click at [521, 163] on div "SHOP NOW Button Row Row" at bounding box center [471, 136] width 148 height 75
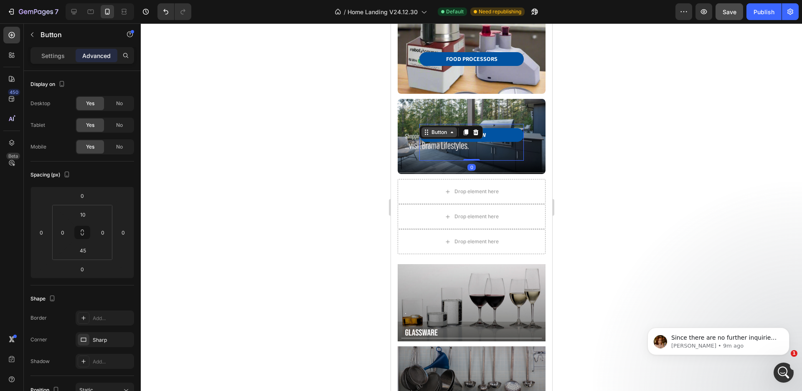
click at [423, 116] on div "SHOP NOW Button 0 Row Row" at bounding box center [470, 136] width 121 height 48
click at [82, 217] on input "10" at bounding box center [82, 214] width 17 height 13
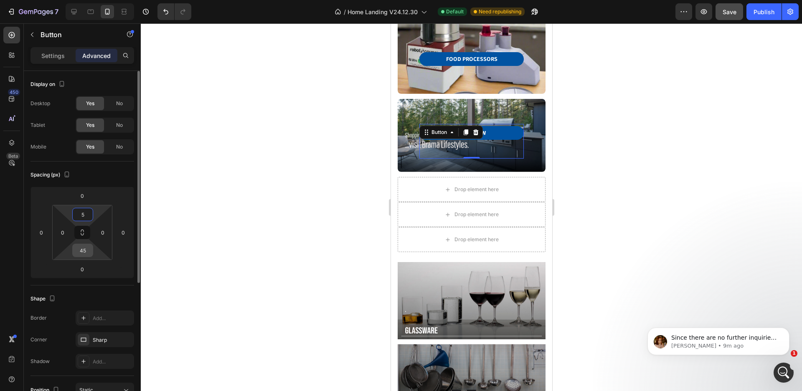
type input "5"
click at [88, 254] on input "45" at bounding box center [82, 250] width 17 height 13
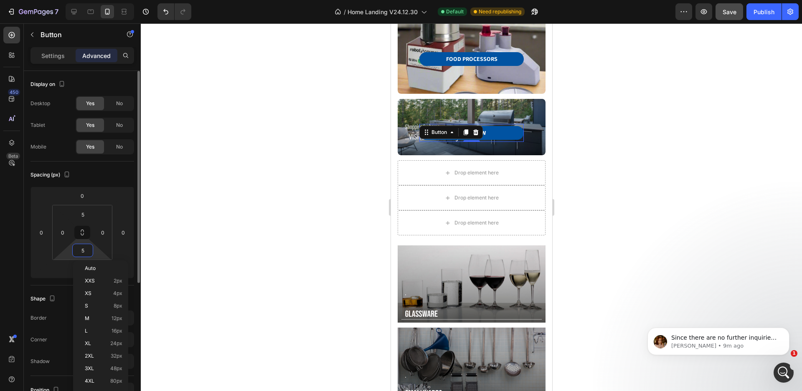
type input "55"
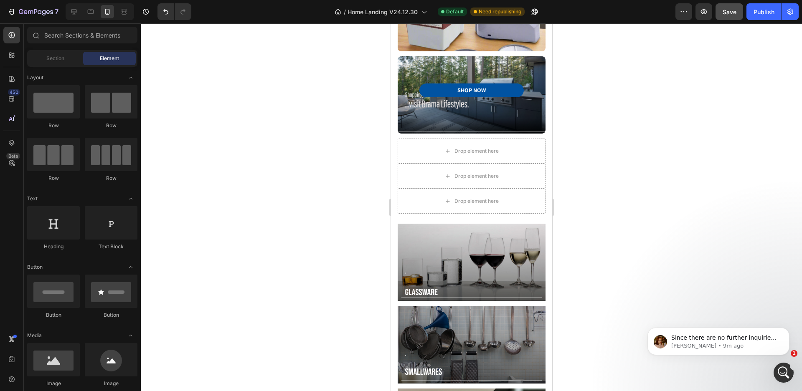
scroll to position [447, 0]
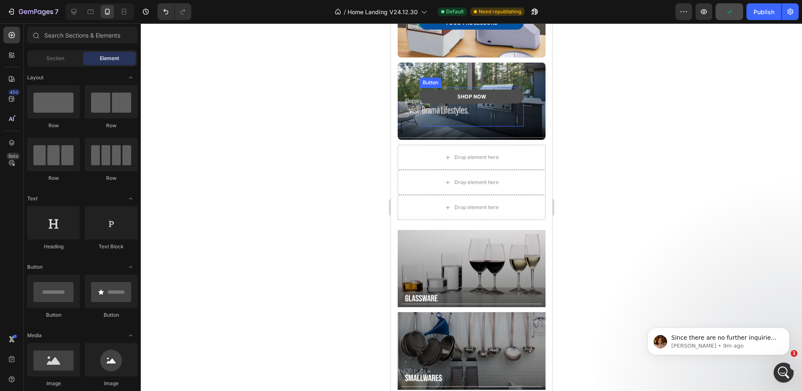
click at [483, 94] on link "SHOP NOW" at bounding box center [471, 97] width 104 height 14
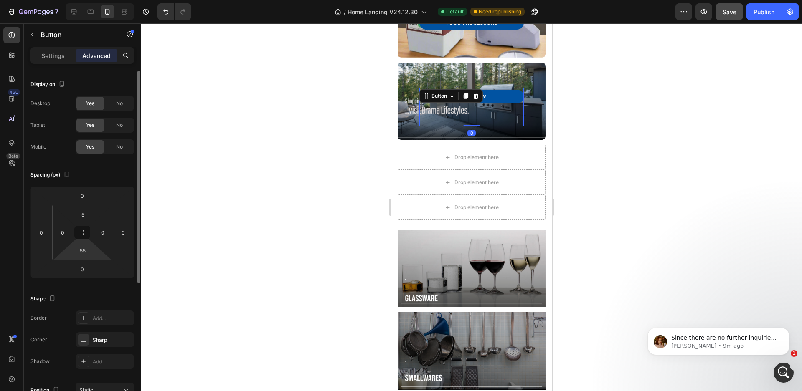
click at [92, 257] on div "55" at bounding box center [82, 250] width 21 height 13
click at [87, 253] on input "55" at bounding box center [82, 250] width 17 height 13
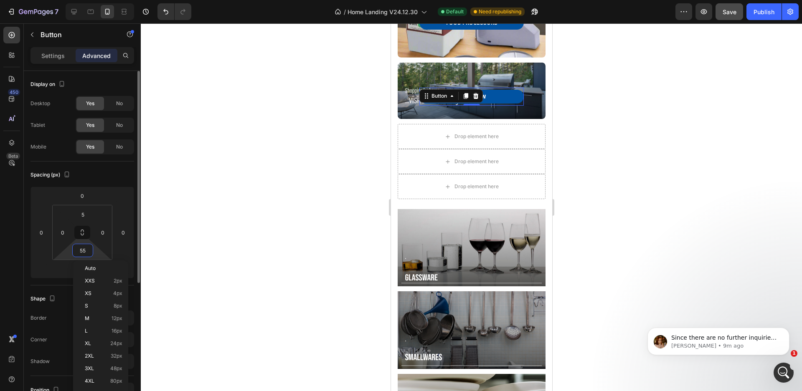
type input "5"
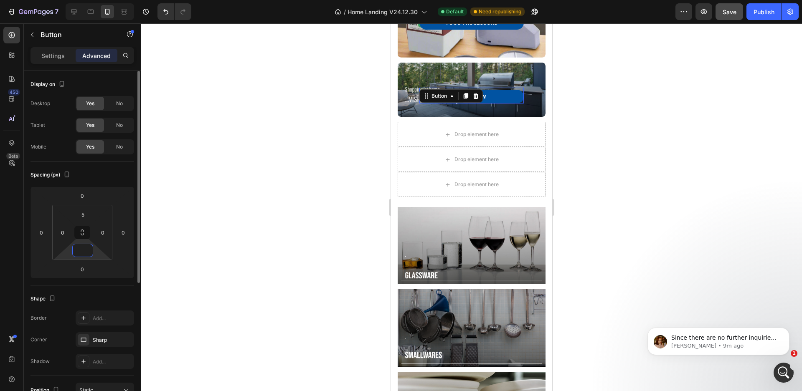
type input "0"
click at [587, 104] on div at bounding box center [471, 207] width 661 height 368
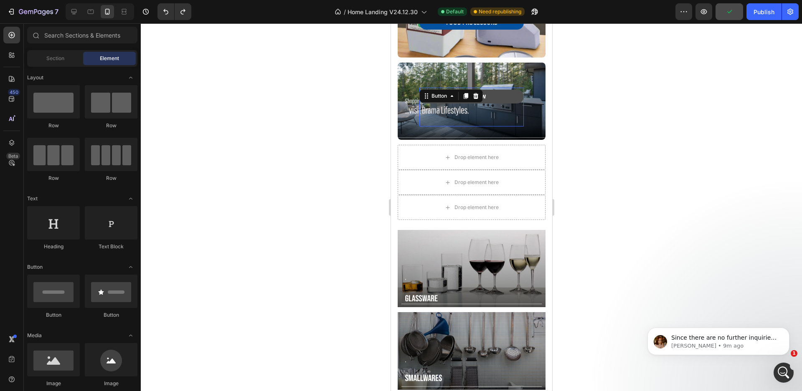
click at [435, 94] on div "SHOP NOW Button 0" at bounding box center [471, 107] width 104 height 39
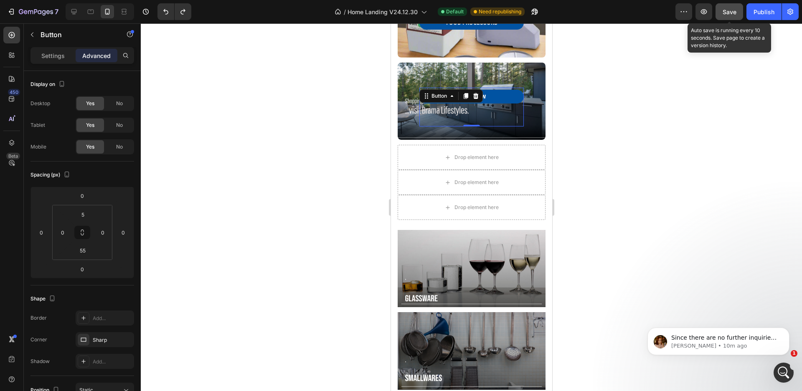
click at [727, 14] on span "Save" at bounding box center [729, 11] width 14 height 7
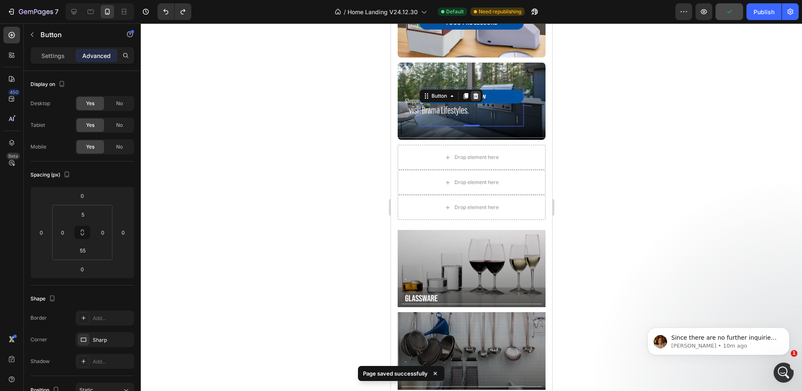
click at [473, 93] on icon at bounding box center [475, 96] width 5 height 6
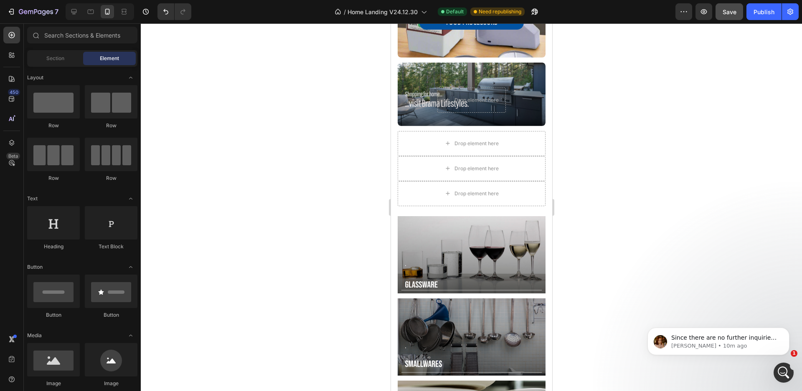
click at [569, 119] on div at bounding box center [471, 207] width 661 height 368
click at [91, 10] on icon at bounding box center [91, 12] width 6 height 5
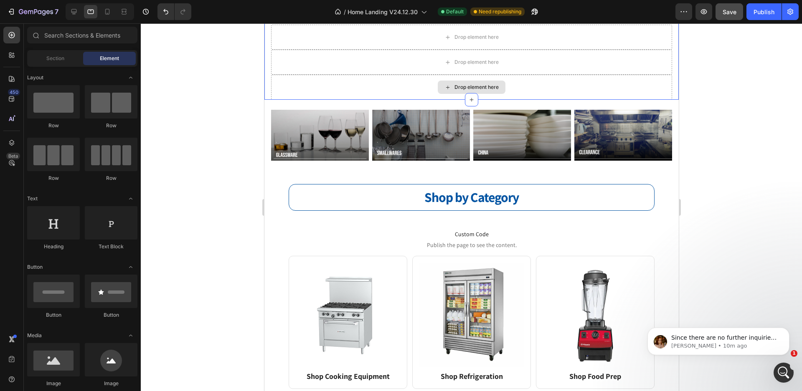
scroll to position [280, 0]
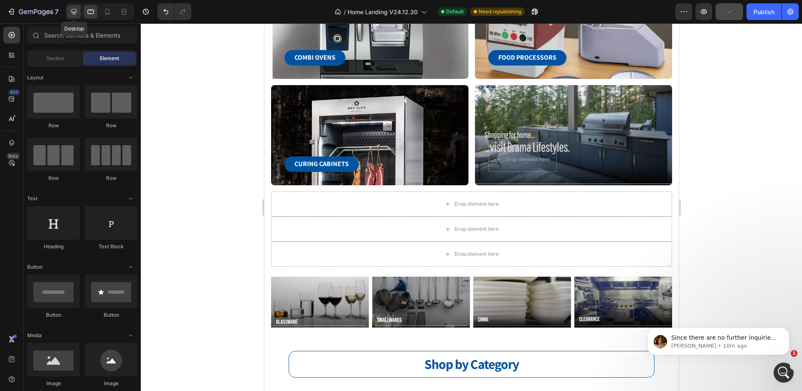
click at [75, 13] on icon at bounding box center [73, 11] width 5 height 5
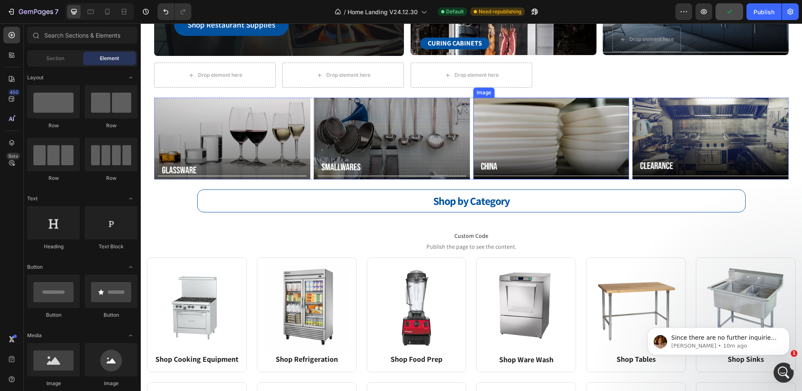
scroll to position [30, 0]
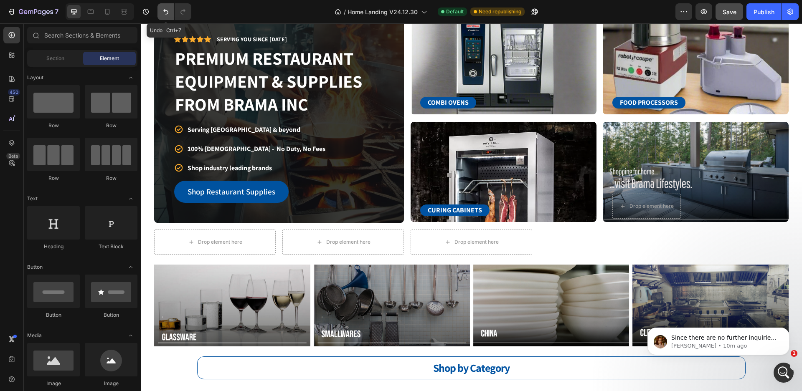
click at [167, 9] on icon "Undo/Redo" at bounding box center [166, 12] width 8 height 8
click at [107, 13] on icon at bounding box center [107, 12] width 8 height 8
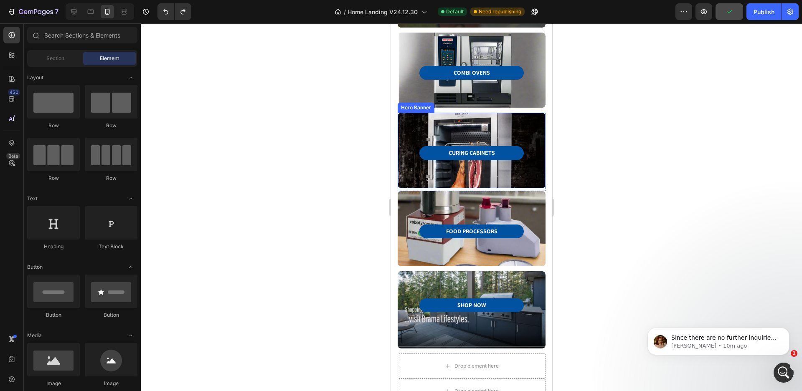
scroll to position [280, 0]
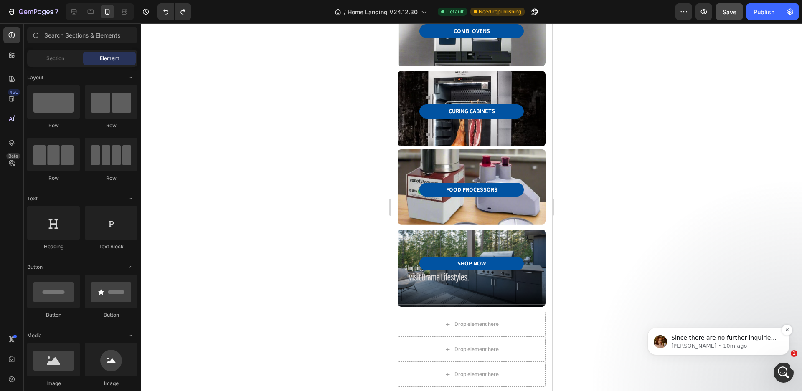
click at [692, 347] on p "Jamie • 10m ago" at bounding box center [725, 346] width 108 height 8
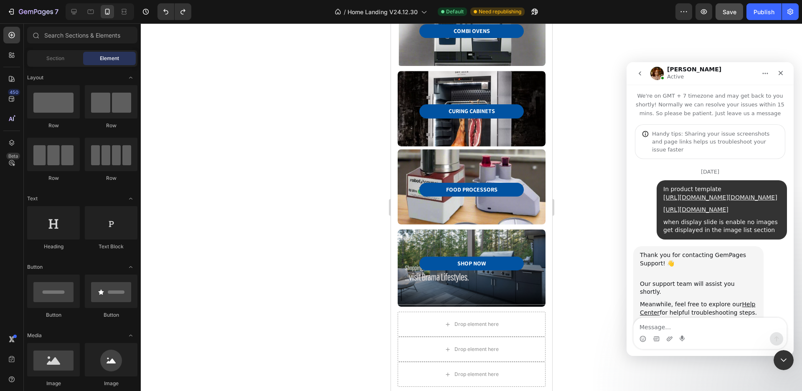
scroll to position [1, 0]
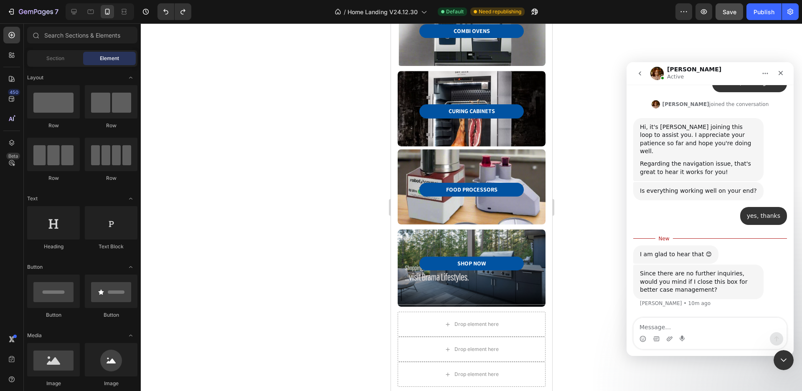
click at [707, 330] on textarea "Message…" at bounding box center [709, 325] width 153 height 14
type textarea "sure"
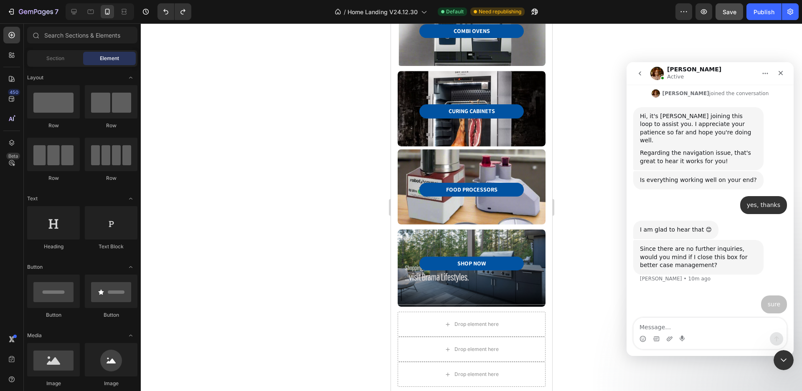
scroll to position [2167, 0]
click at [423, 247] on div "SHOP NOW Button 0 Row Row" at bounding box center [470, 268] width 121 height 51
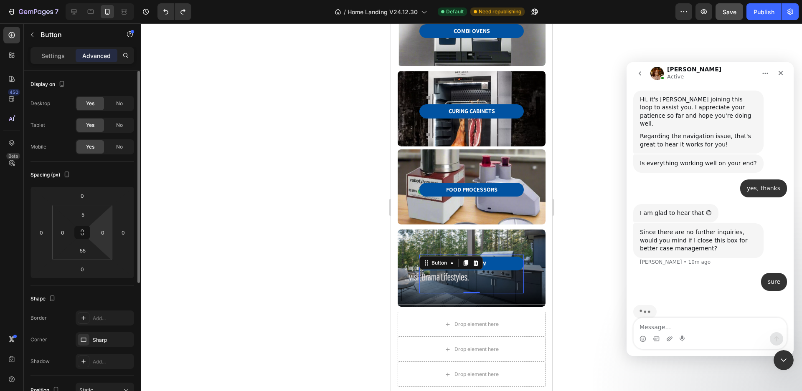
scroll to position [2199, 0]
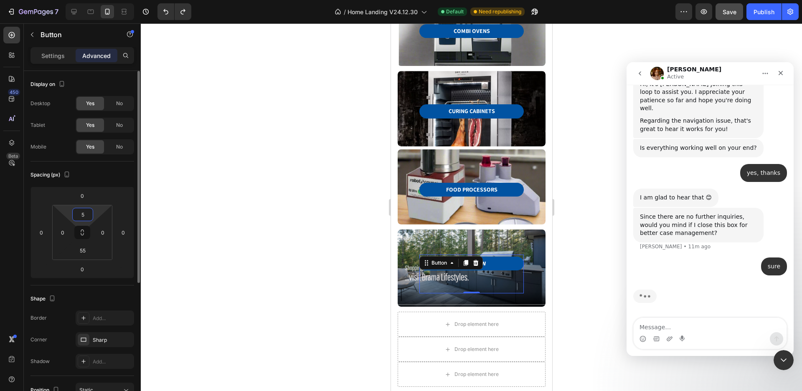
click at [89, 220] on input "5" at bounding box center [82, 214] width 17 height 13
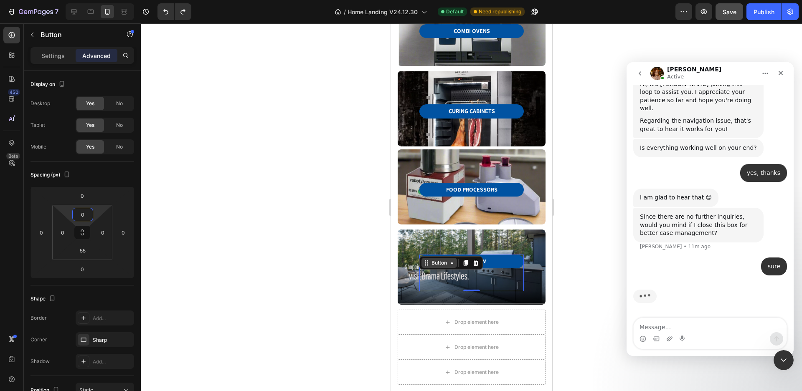
type input "0"
click at [429, 261] on div "Button" at bounding box center [438, 263] width 19 height 8
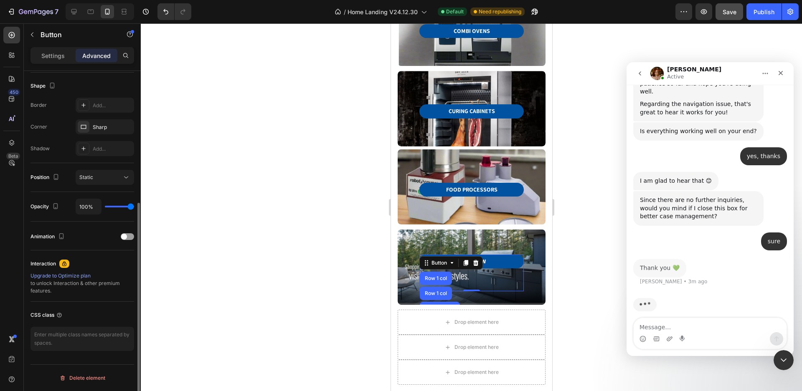
scroll to position [2224, 0]
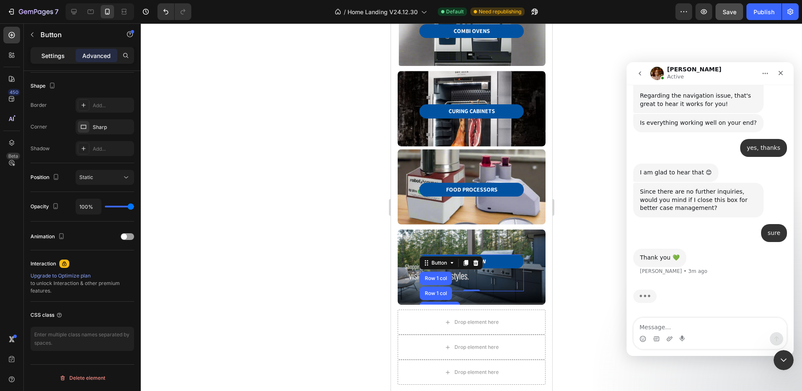
click at [53, 56] on p "Settings" at bounding box center [52, 55] width 23 height 9
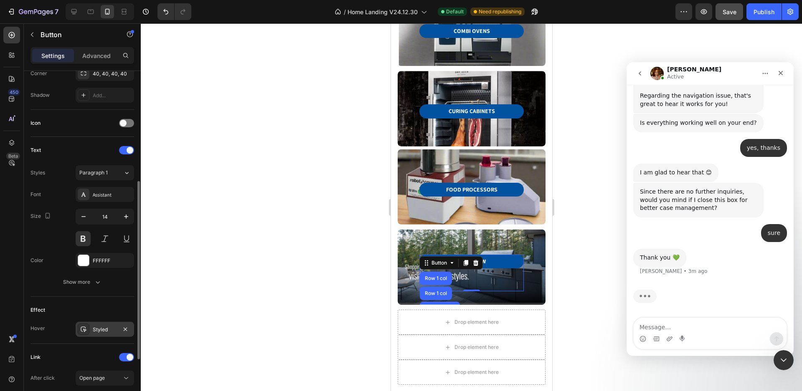
scroll to position [320, 0]
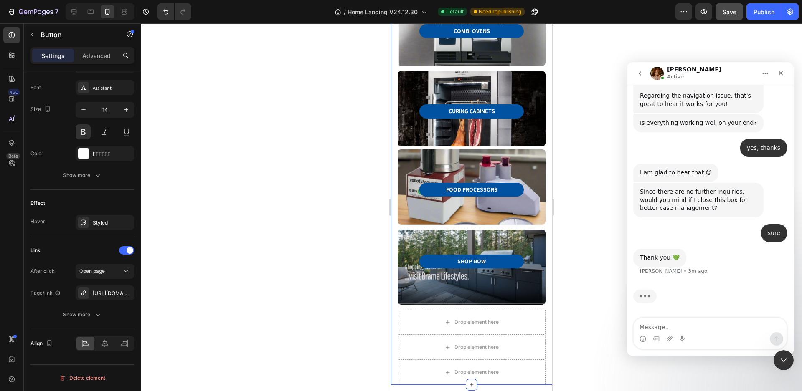
click at [542, 303] on div "Icon Icon Icon Icon Icon Icon List Serving you since 1982 Text Block Row PREMIU…" at bounding box center [470, 72] width 161 height 625
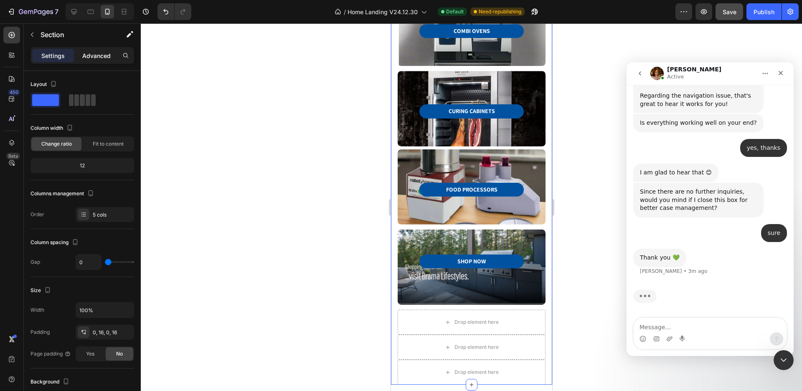
click at [96, 57] on p "Advanced" at bounding box center [96, 55] width 28 height 9
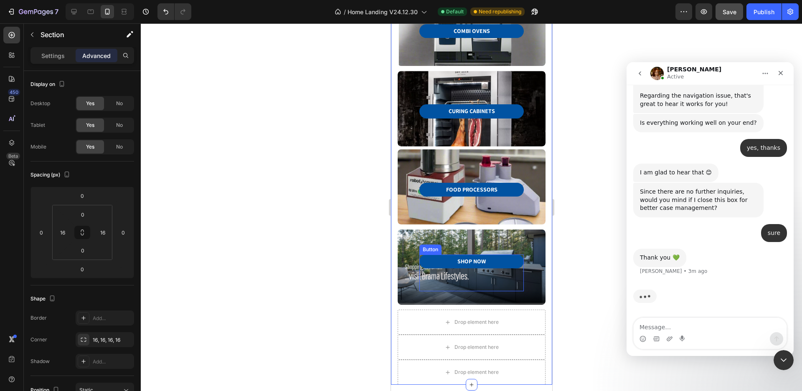
click at [423, 246] on div "SHOP NOW Button Row Row" at bounding box center [470, 267] width 121 height 48
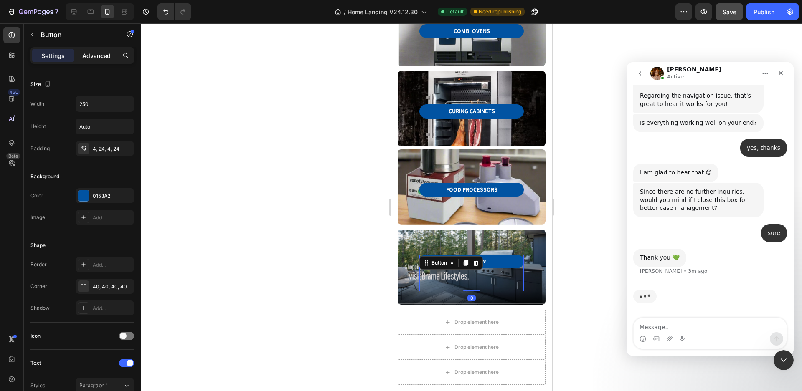
click at [86, 53] on p "Advanced" at bounding box center [96, 55] width 28 height 9
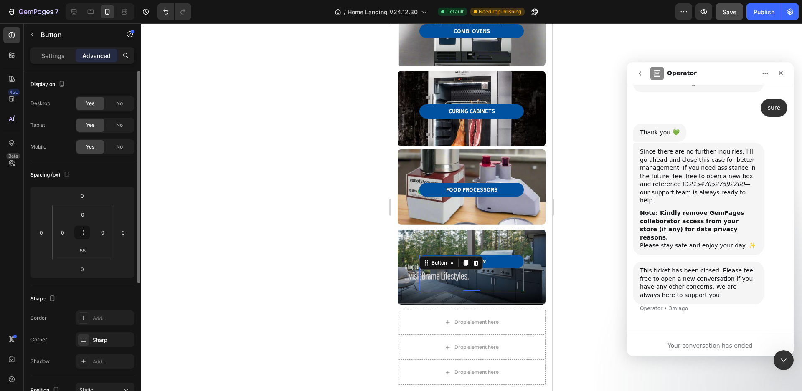
scroll to position [2333, 0]
click at [91, 251] on input "55" at bounding box center [82, 250] width 17 height 13
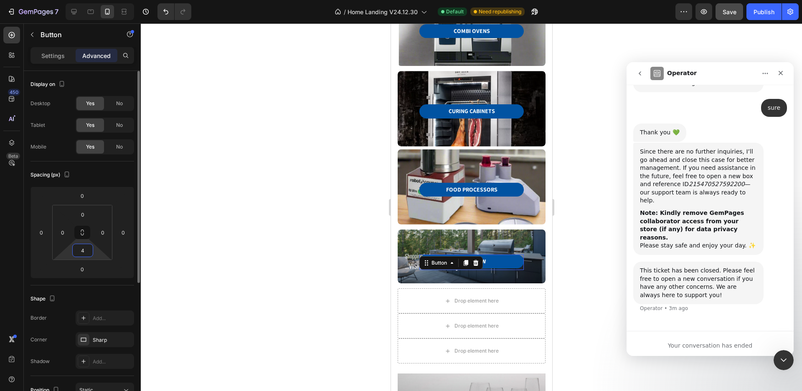
type input "45"
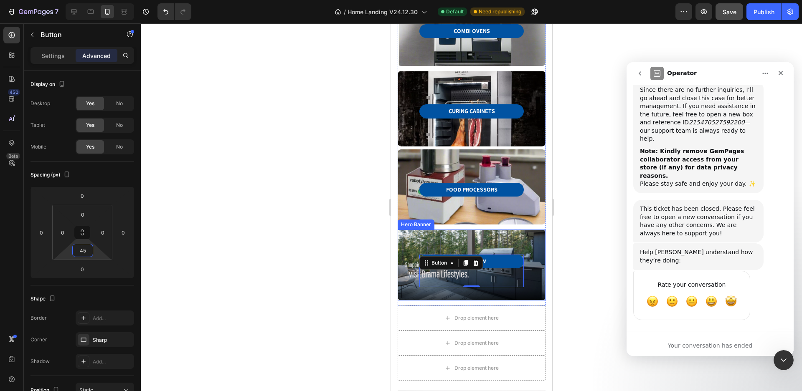
scroll to position [2394, 0]
click at [522, 287] on div "SHOP NOW Button 0 Row Row" at bounding box center [471, 265] width 148 height 71
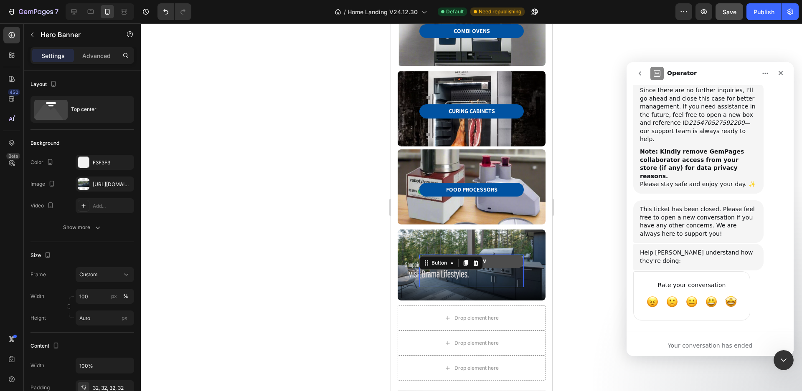
click at [486, 258] on link "SHOP NOW" at bounding box center [471, 262] width 104 height 14
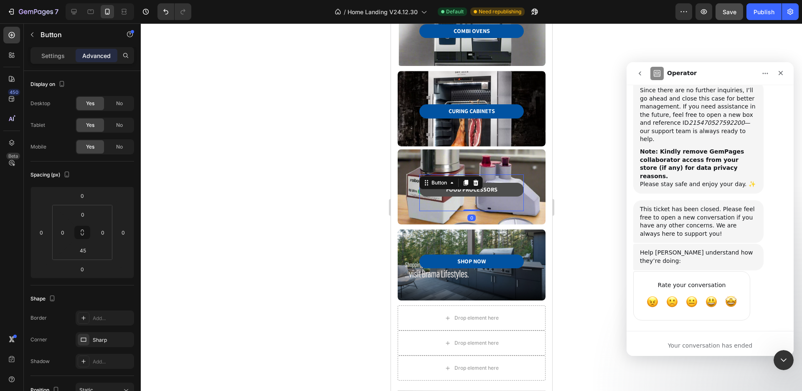
click at [499, 190] on link "FOOD PROCESSORS" at bounding box center [471, 190] width 104 height 14
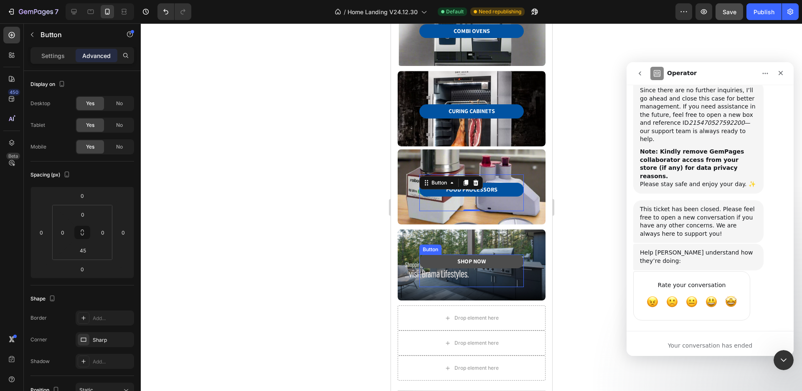
click at [500, 256] on link "SHOP NOW" at bounding box center [471, 262] width 104 height 14
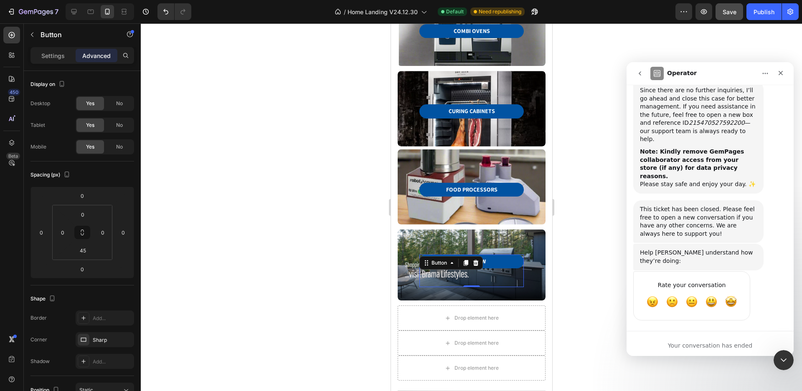
click at [569, 290] on div at bounding box center [471, 207] width 661 height 368
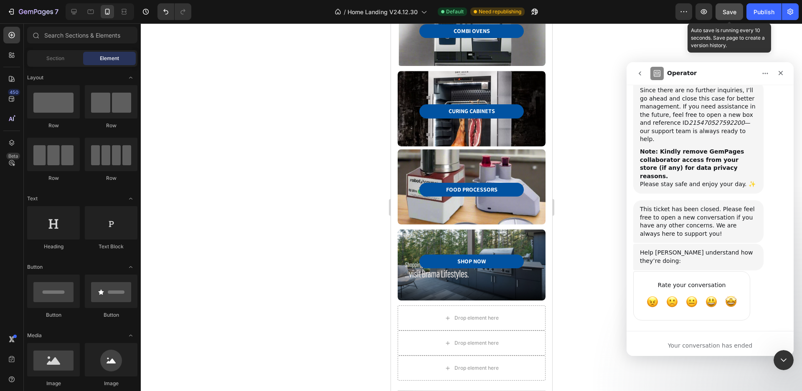
click at [735, 13] on span "Save" at bounding box center [729, 11] width 14 height 7
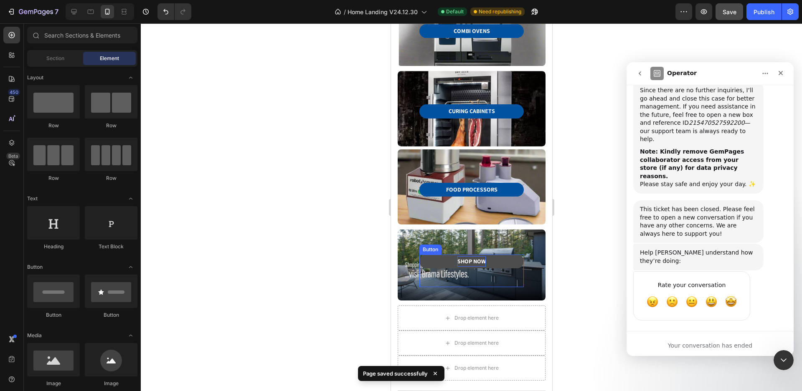
click at [471, 255] on div "SHOP NOW Button" at bounding box center [471, 271] width 104 height 33
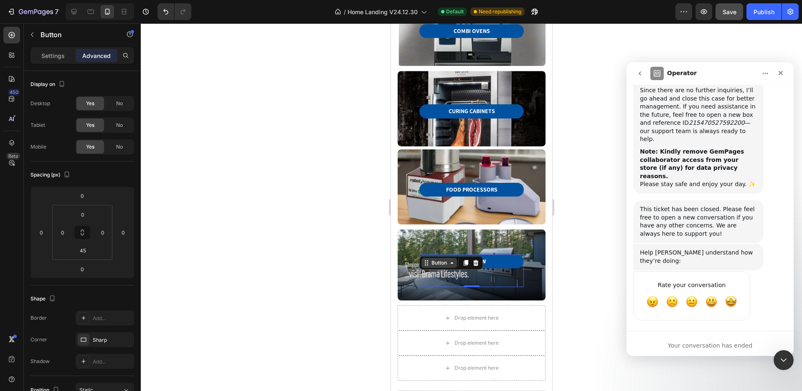
click at [429, 259] on div "Button" at bounding box center [438, 263] width 19 height 8
click at [53, 55] on p "Settings" at bounding box center [52, 55] width 23 height 9
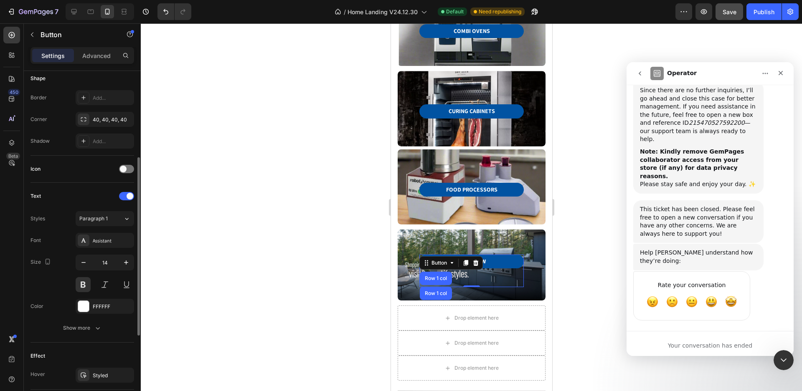
scroll to position [320, 0]
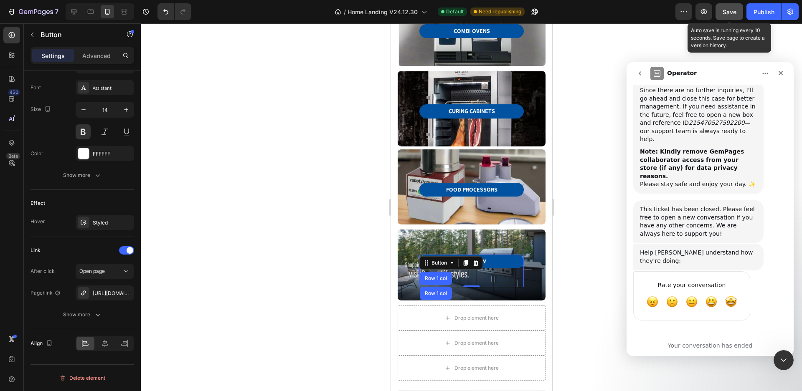
click at [728, 13] on span "Save" at bounding box center [729, 11] width 14 height 7
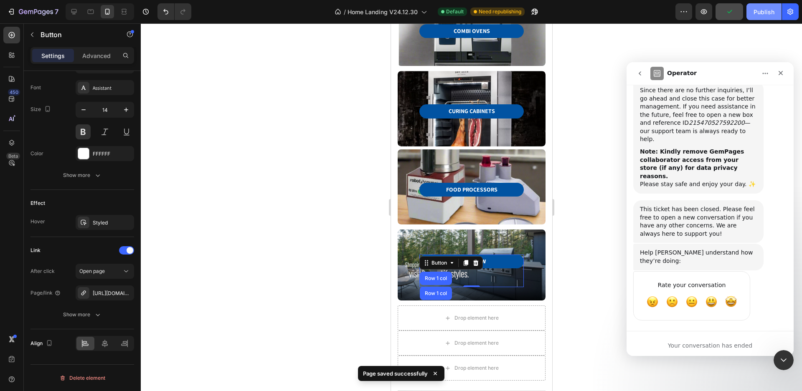
click at [769, 10] on div "Publish" at bounding box center [763, 12] width 21 height 9
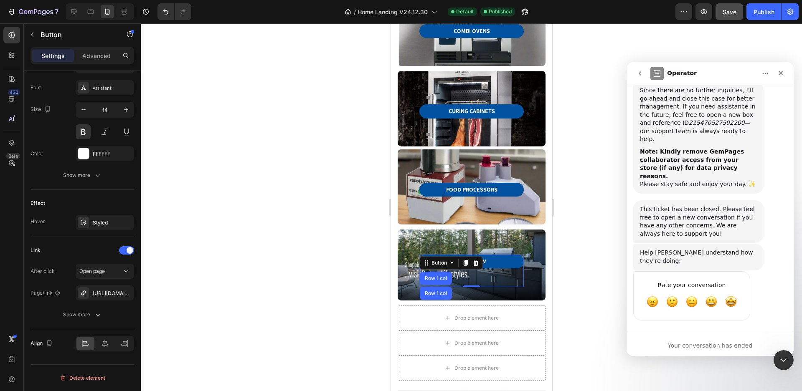
click at [582, 218] on div at bounding box center [471, 207] width 661 height 368
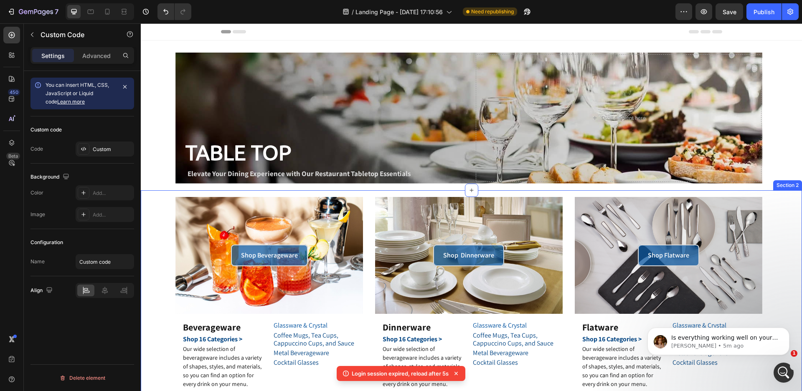
scroll to position [2057, 0]
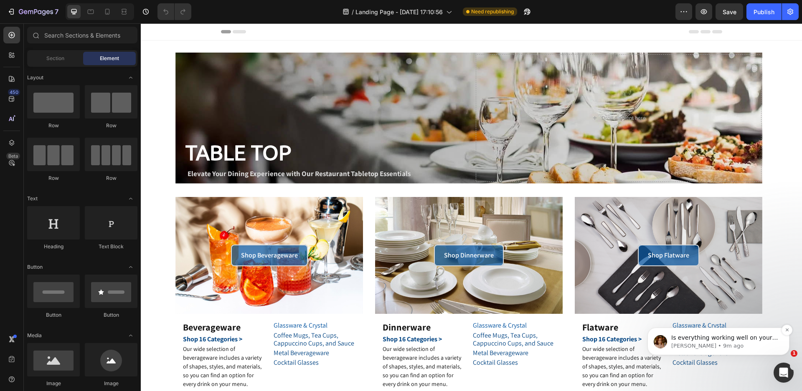
click at [735, 334] on div "Is everything working well on your end?" at bounding box center [725, 338] width 110 height 11
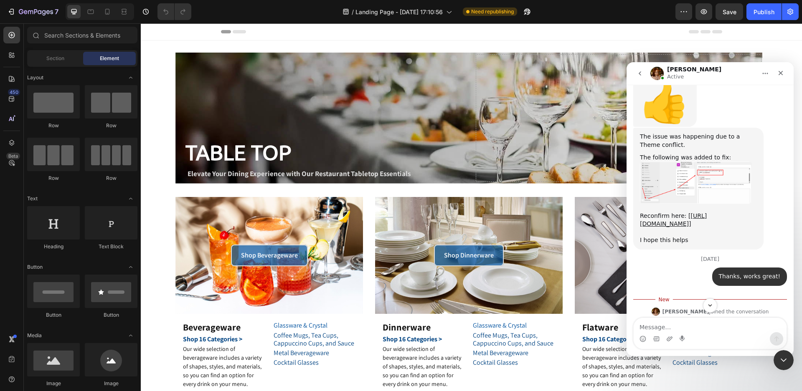
scroll to position [2071, 0]
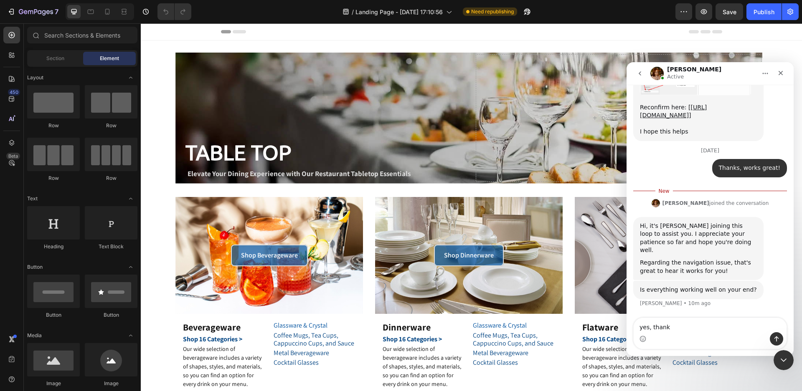
type textarea "yes, thanks"
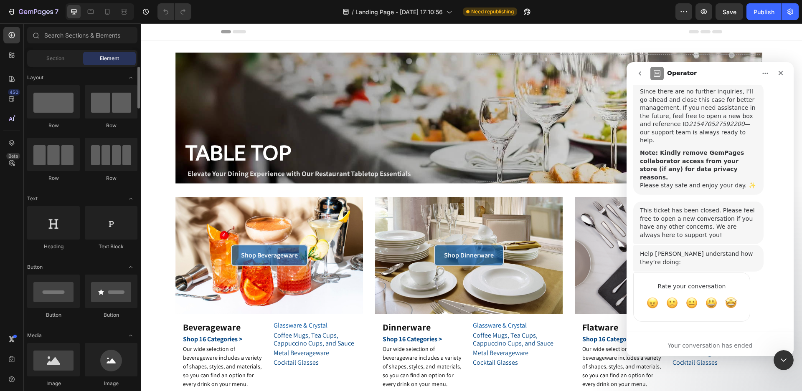
scroll to position [2394, 0]
